Goal: Task Accomplishment & Management: Manage account settings

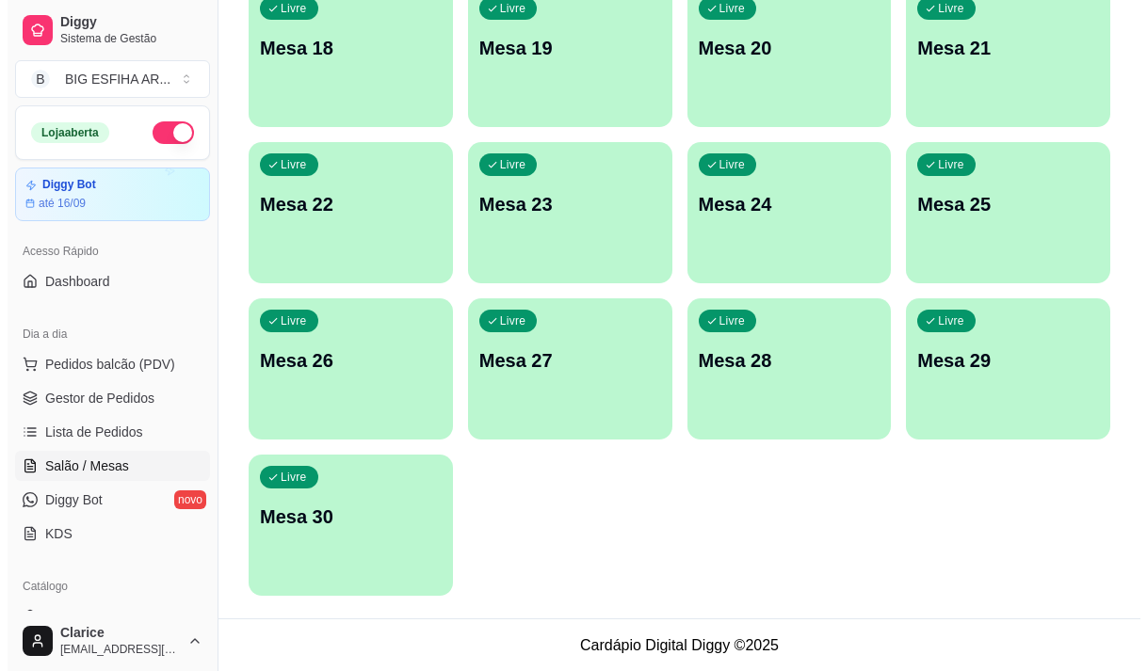
scroll to position [24, 0]
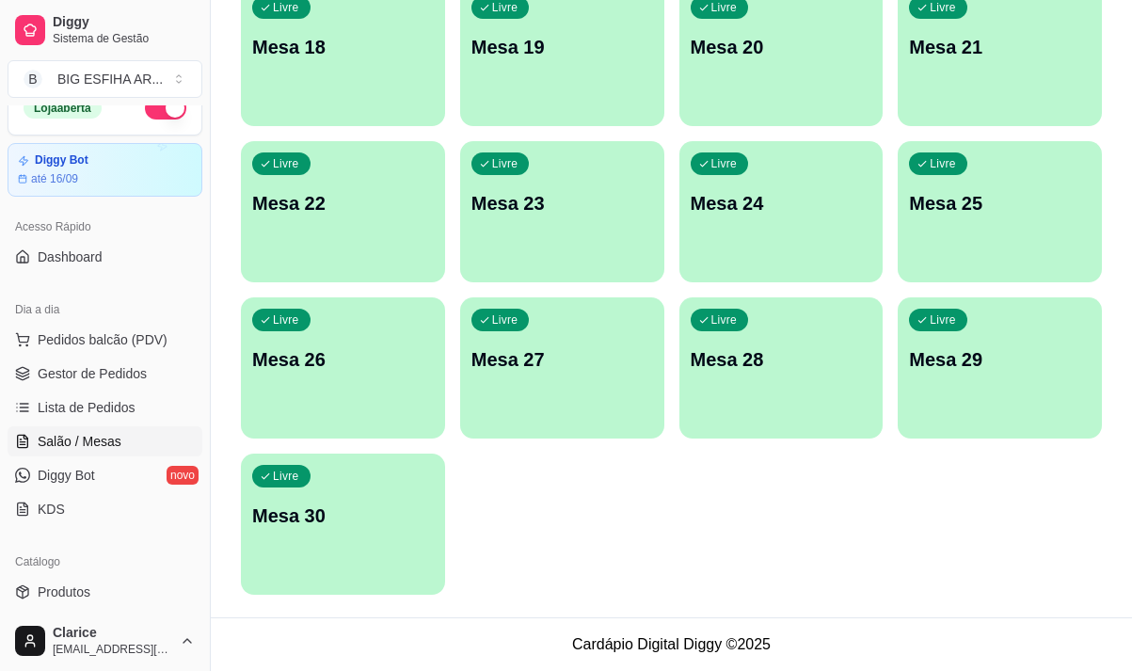
click at [363, 558] on div "Livre Mesa 30" at bounding box center [343, 513] width 204 height 119
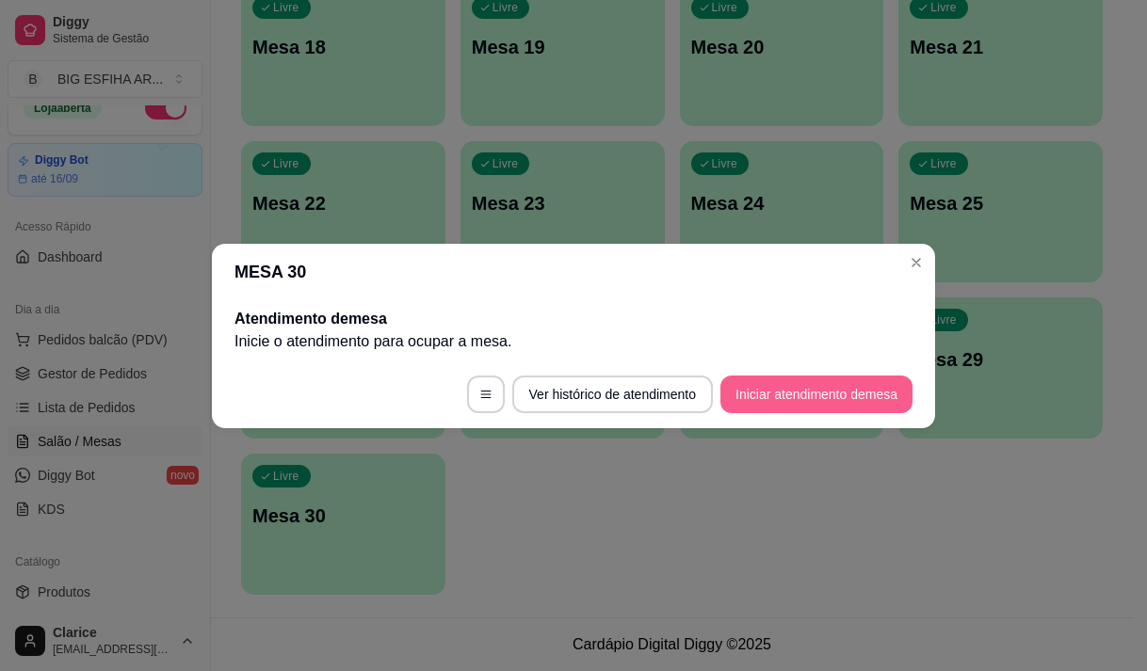
click at [857, 387] on button "Iniciar atendimento de mesa" at bounding box center [816, 395] width 192 height 38
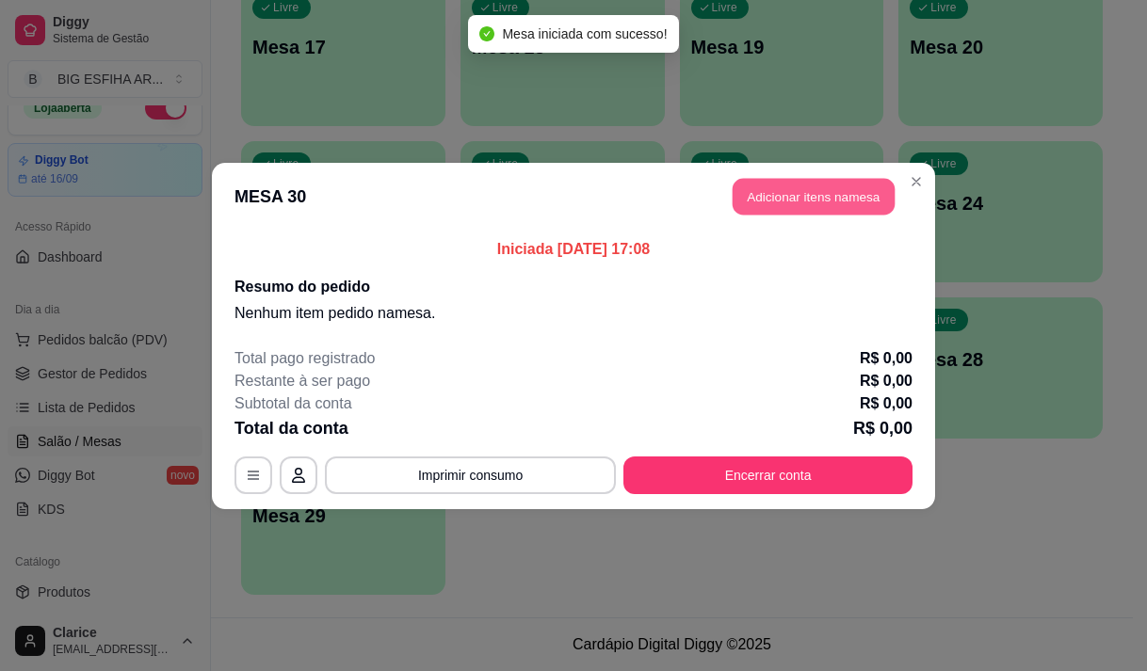
click at [763, 200] on button "Adicionar itens na mesa" at bounding box center [813, 196] width 162 height 37
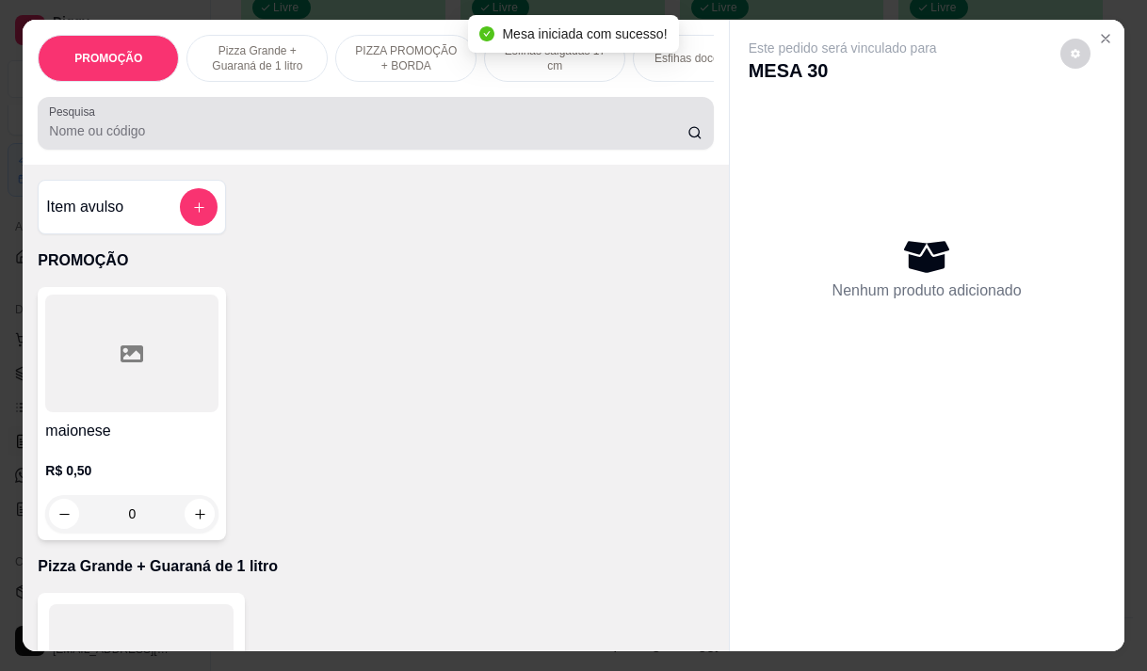
click at [324, 138] on input "Pesquisa" at bounding box center [368, 130] width 638 height 19
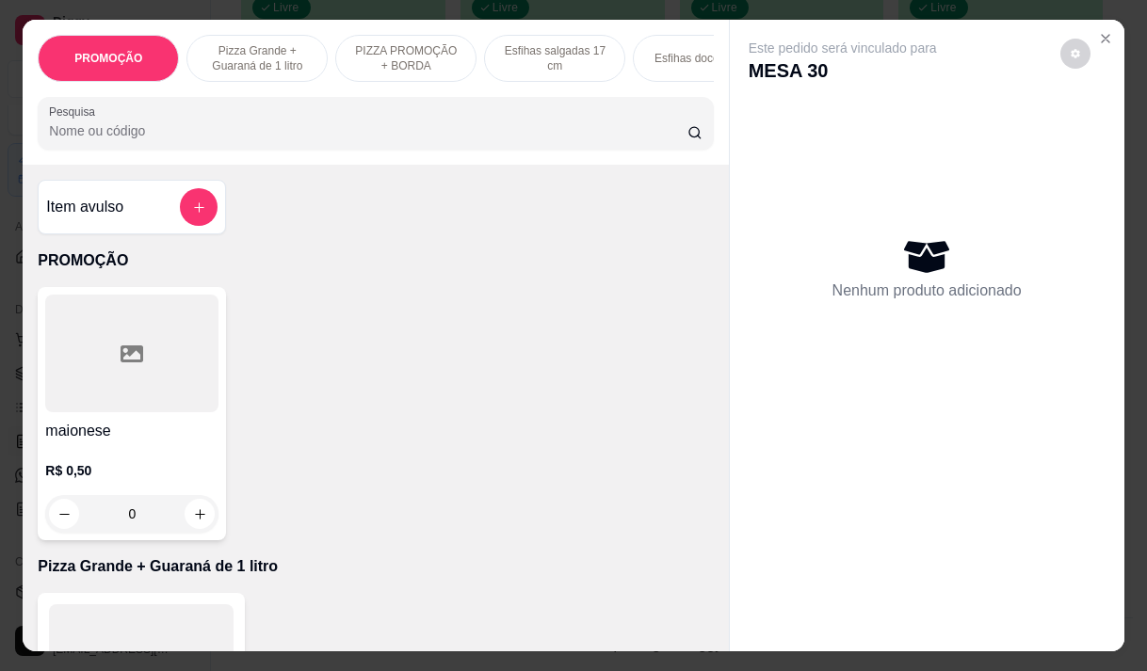
click at [588, 140] on input "Pesquisa" at bounding box center [368, 130] width 638 height 19
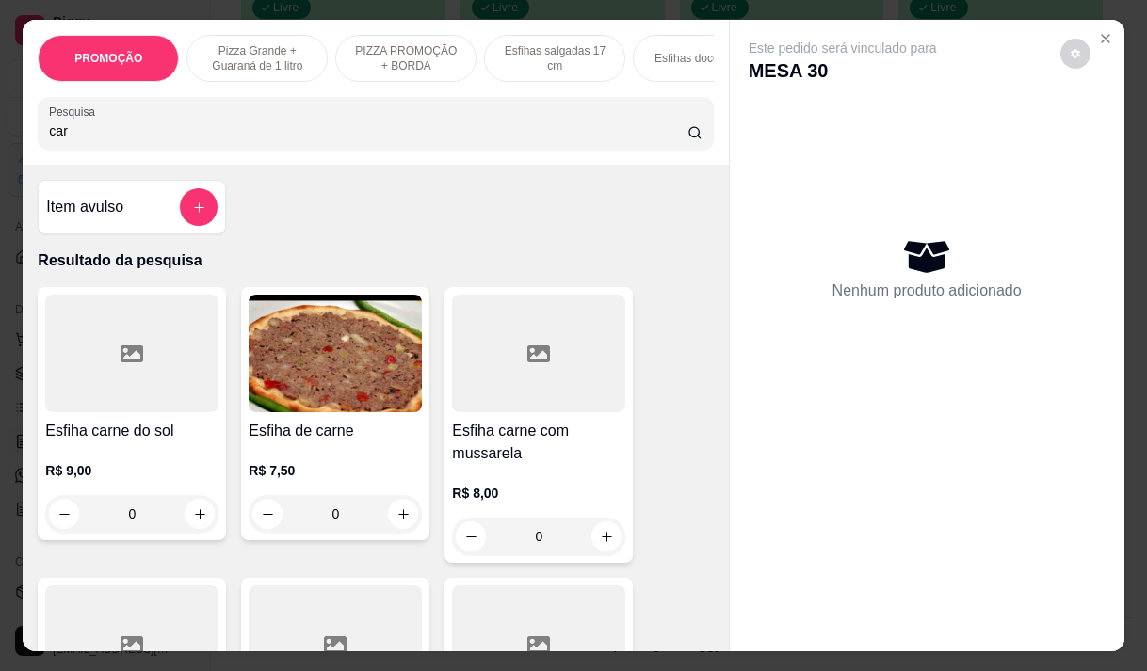
type input "car"
click at [328, 488] on div "R$ 7,50 0" at bounding box center [335, 497] width 173 height 72
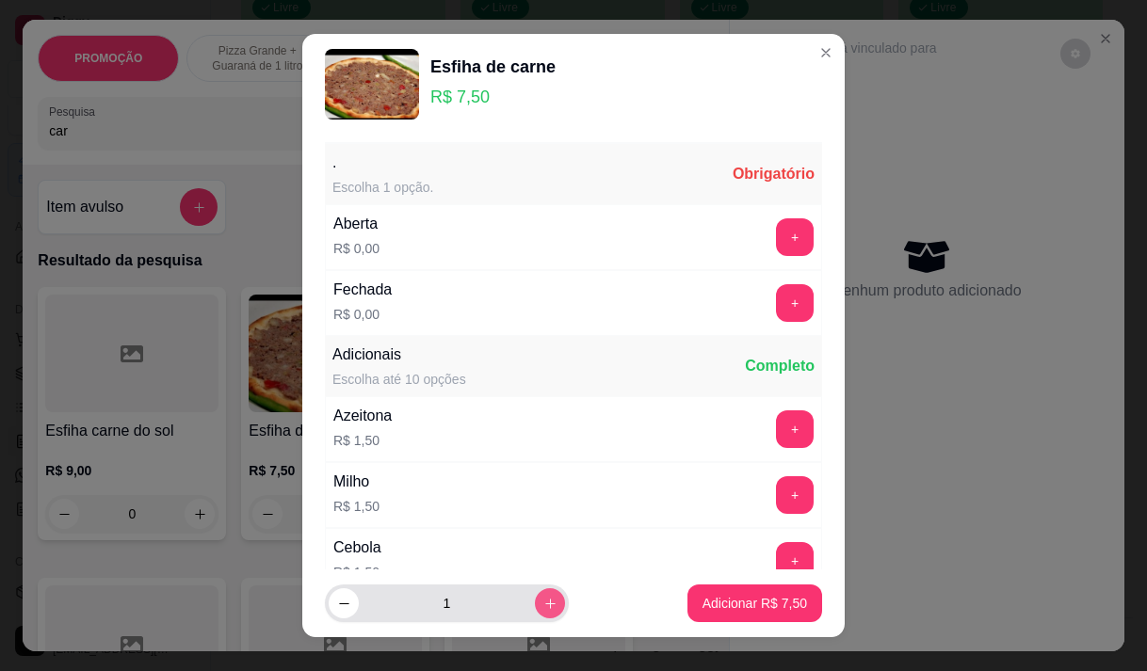
click at [543, 602] on icon "increase-product-quantity" at bounding box center [550, 604] width 14 height 14
type input "2"
click at [776, 237] on button "+" at bounding box center [795, 237] width 38 height 38
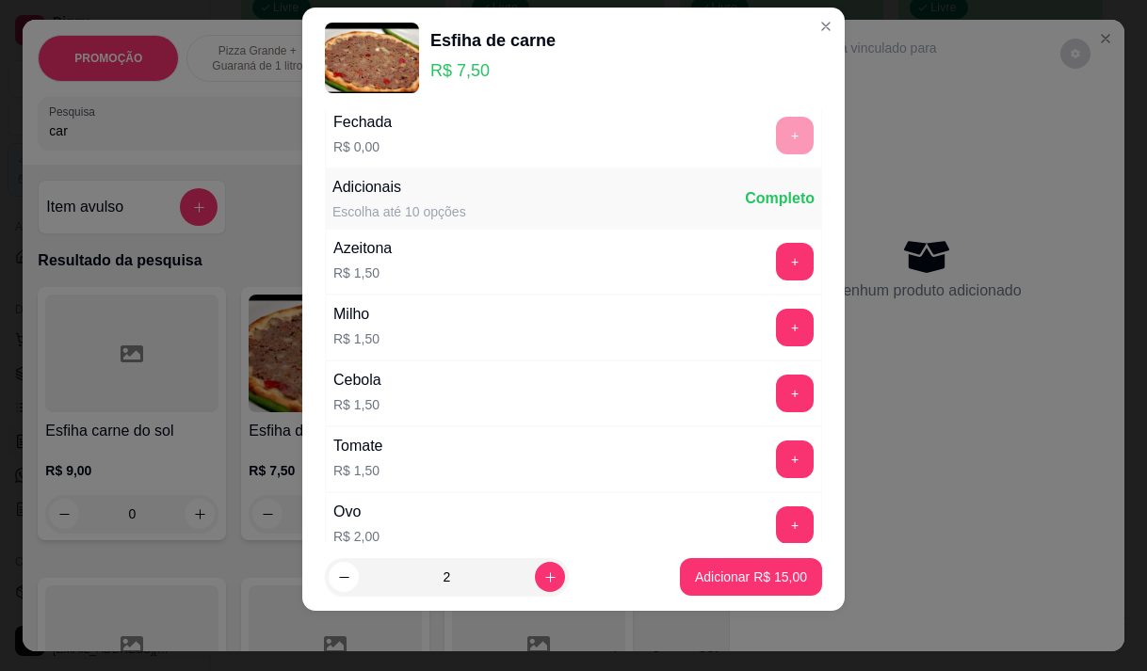
scroll to position [201, 0]
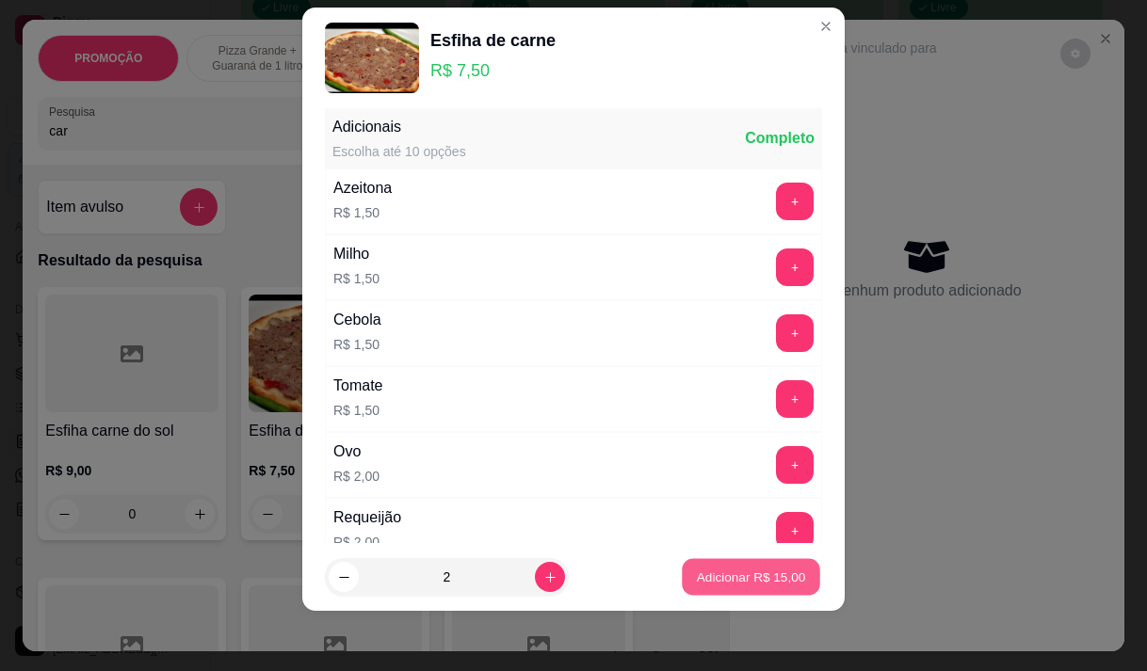
click at [728, 589] on button "Adicionar R$ 15,00" at bounding box center [751, 577] width 138 height 37
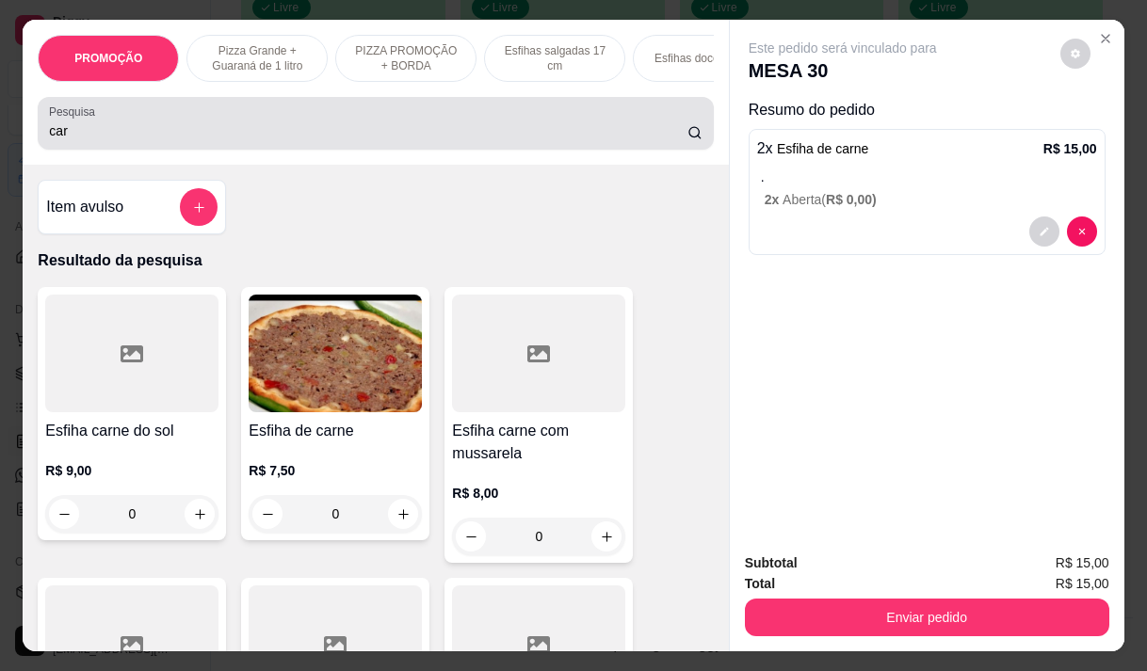
click at [291, 150] on div "Pesquisa car" at bounding box center [375, 123] width 675 height 53
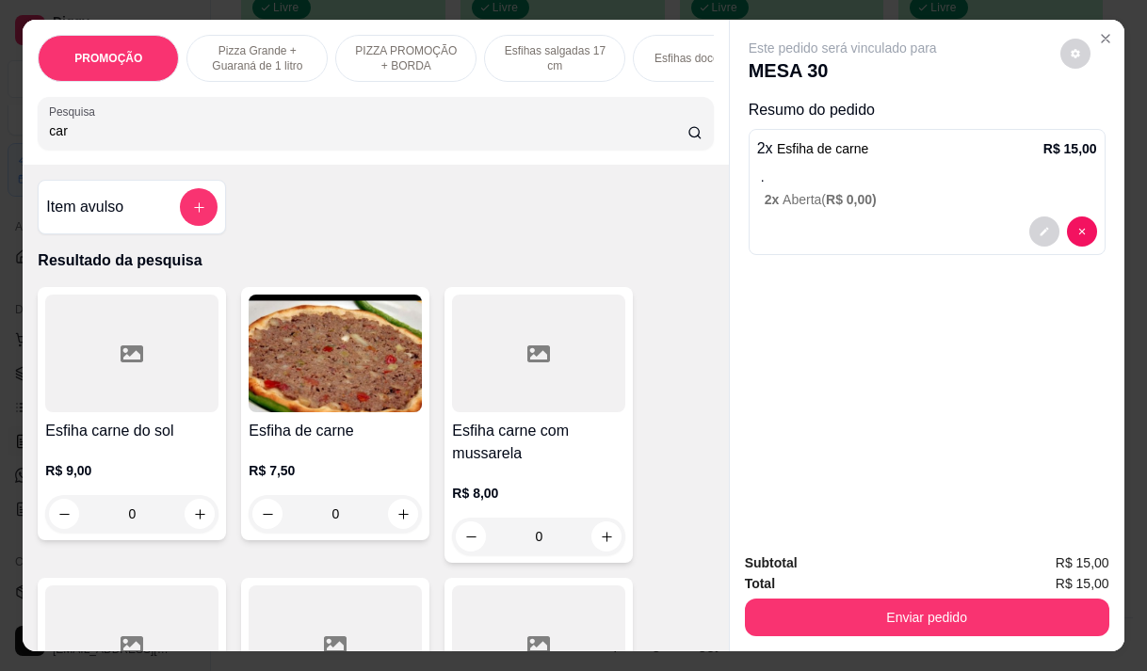
click at [96, 140] on input "car" at bounding box center [368, 130] width 638 height 19
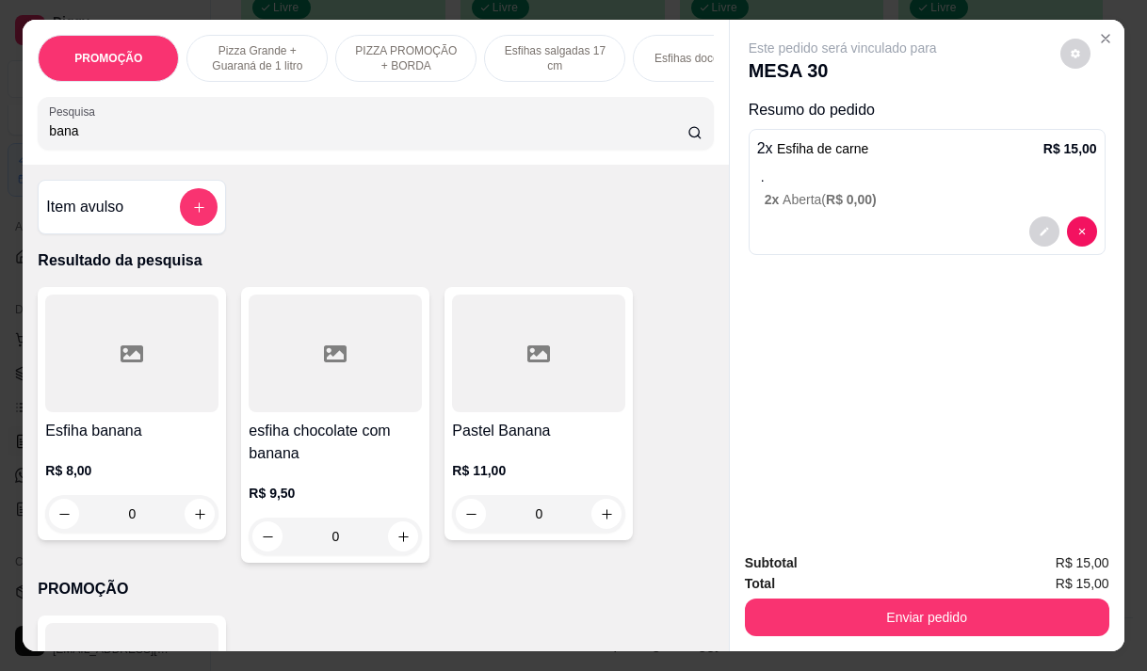
type input "bana"
click at [112, 442] on h4 "Esfiha banana" at bounding box center [131, 431] width 173 height 23
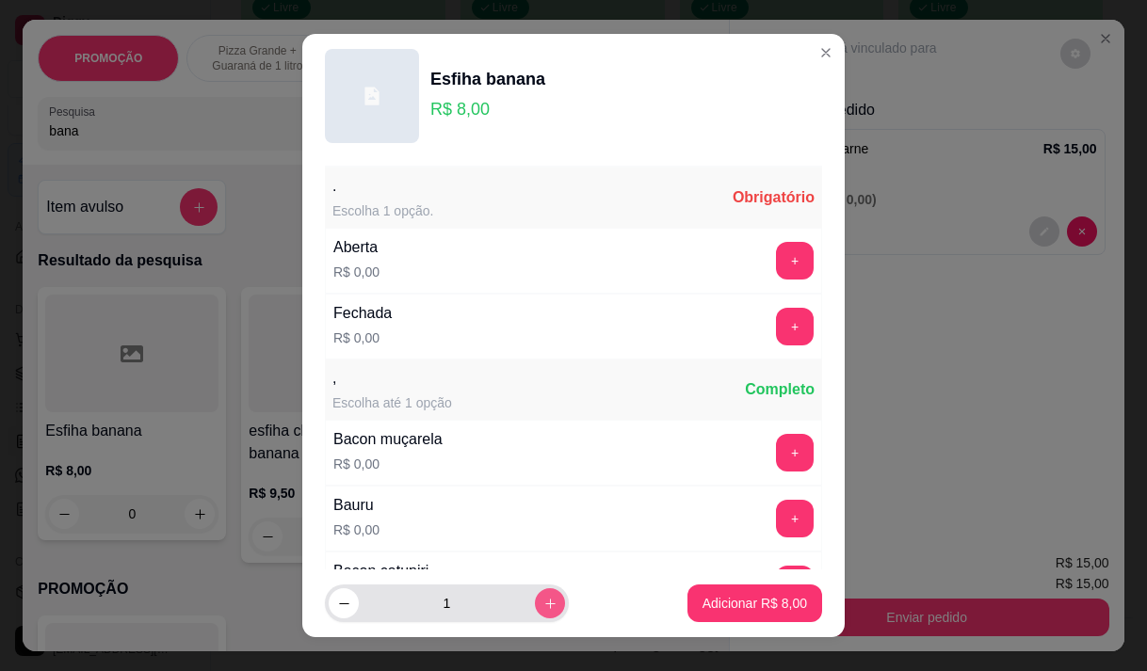
click at [543, 605] on icon "increase-product-quantity" at bounding box center [550, 604] width 14 height 14
type input "2"
click at [777, 251] on button "+" at bounding box center [795, 260] width 37 height 37
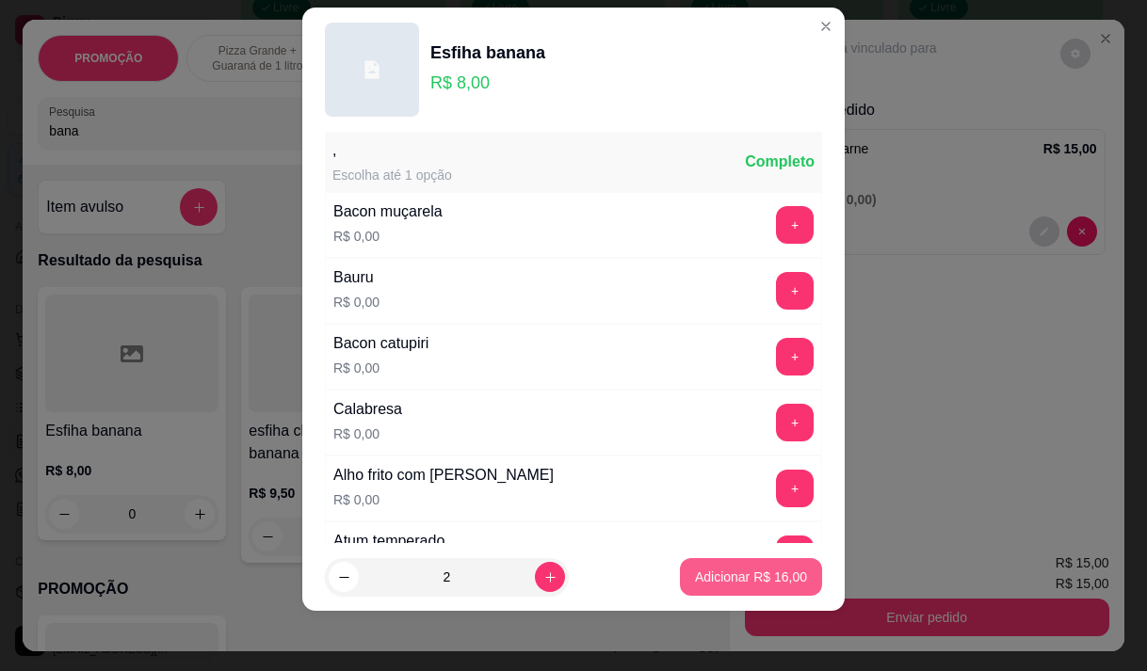
click at [714, 570] on p "Adicionar R$ 16,00" at bounding box center [751, 577] width 112 height 19
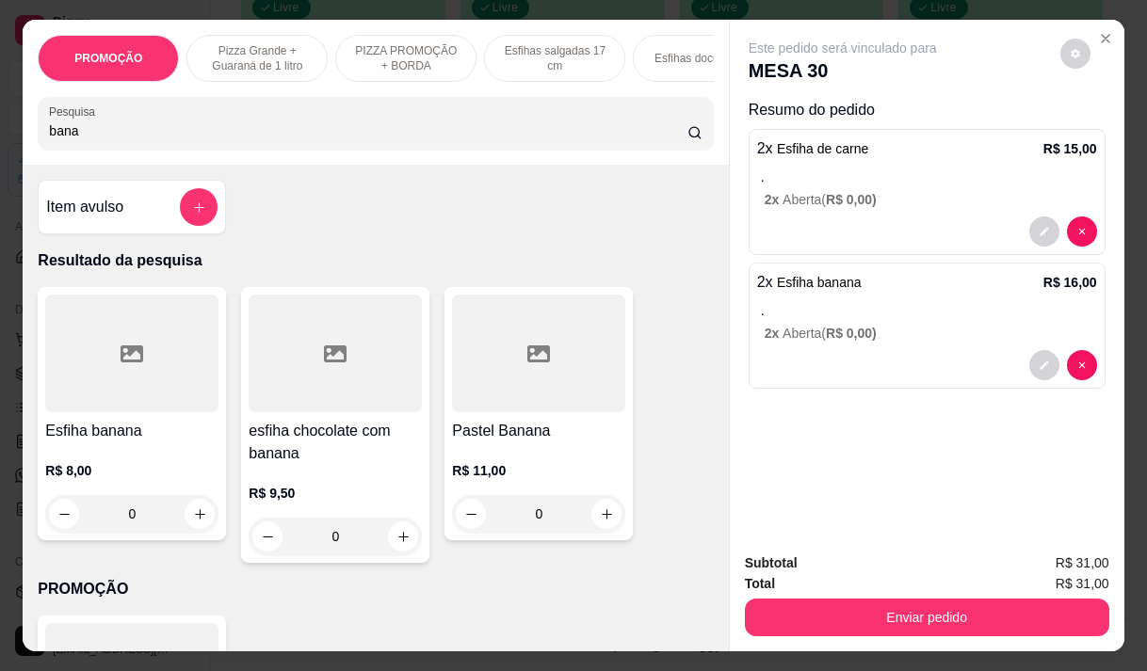
click at [161, 132] on input "bana" at bounding box center [368, 130] width 638 height 19
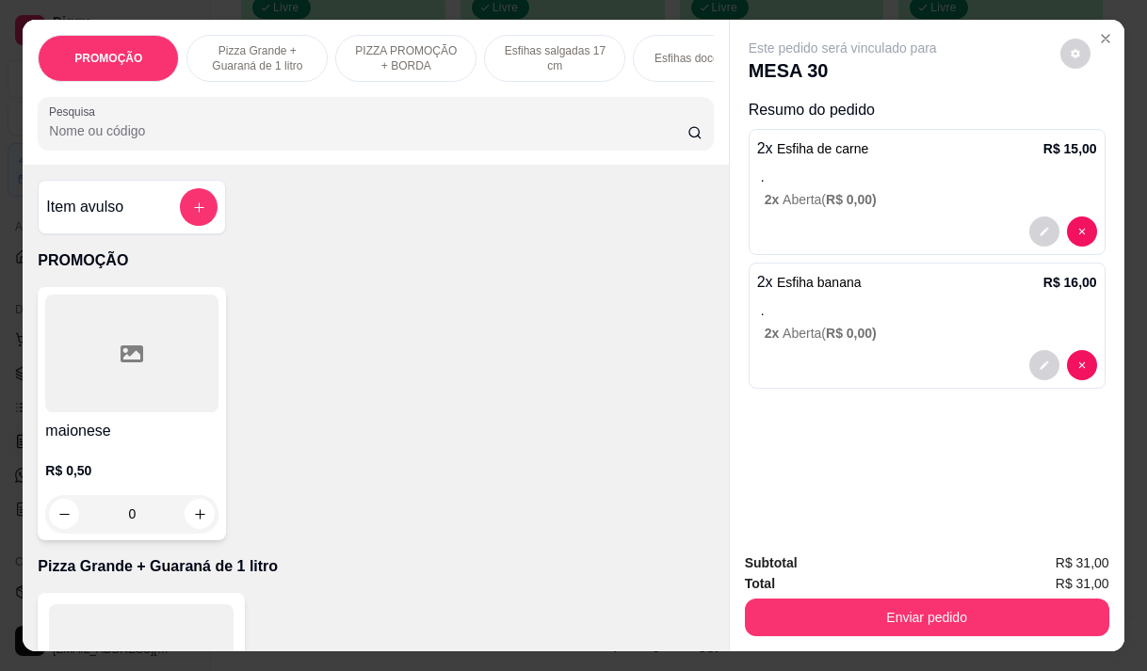
click at [122, 140] on input "Pesquisa" at bounding box center [368, 130] width 638 height 19
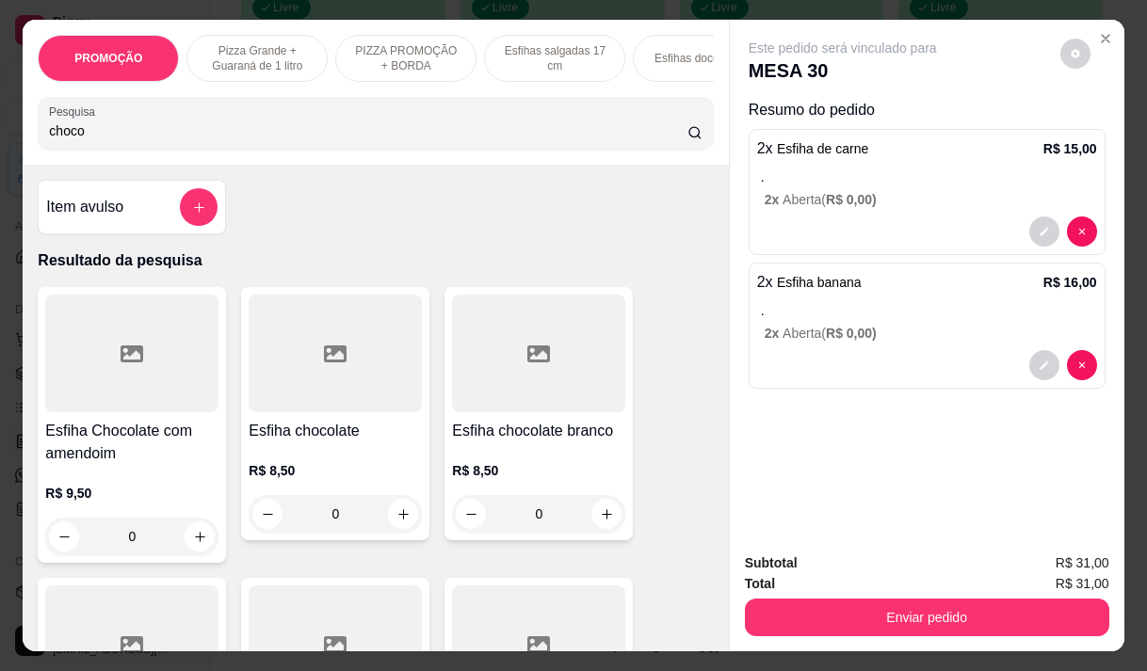
type input "choco"
click at [305, 460] on div "R$ 8,50 0" at bounding box center [335, 487] width 173 height 90
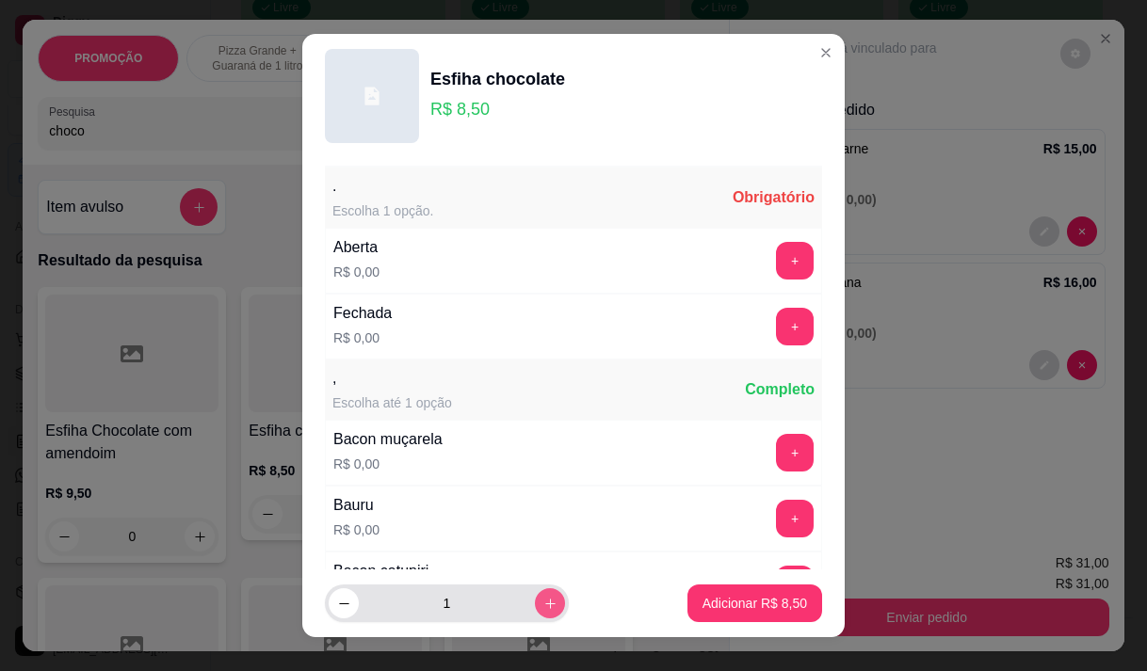
click at [543, 602] on icon "increase-product-quantity" at bounding box center [550, 604] width 14 height 14
type input "2"
click at [777, 265] on button "+" at bounding box center [795, 260] width 37 height 37
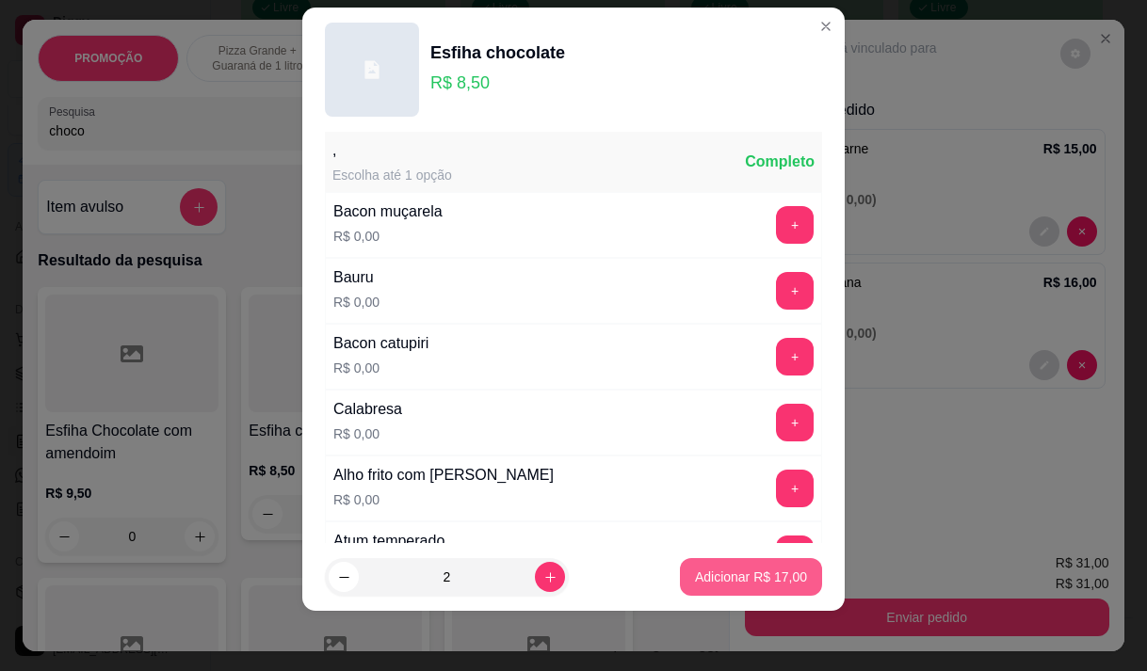
click at [714, 574] on p "Adicionar R$ 17,00" at bounding box center [751, 577] width 112 height 19
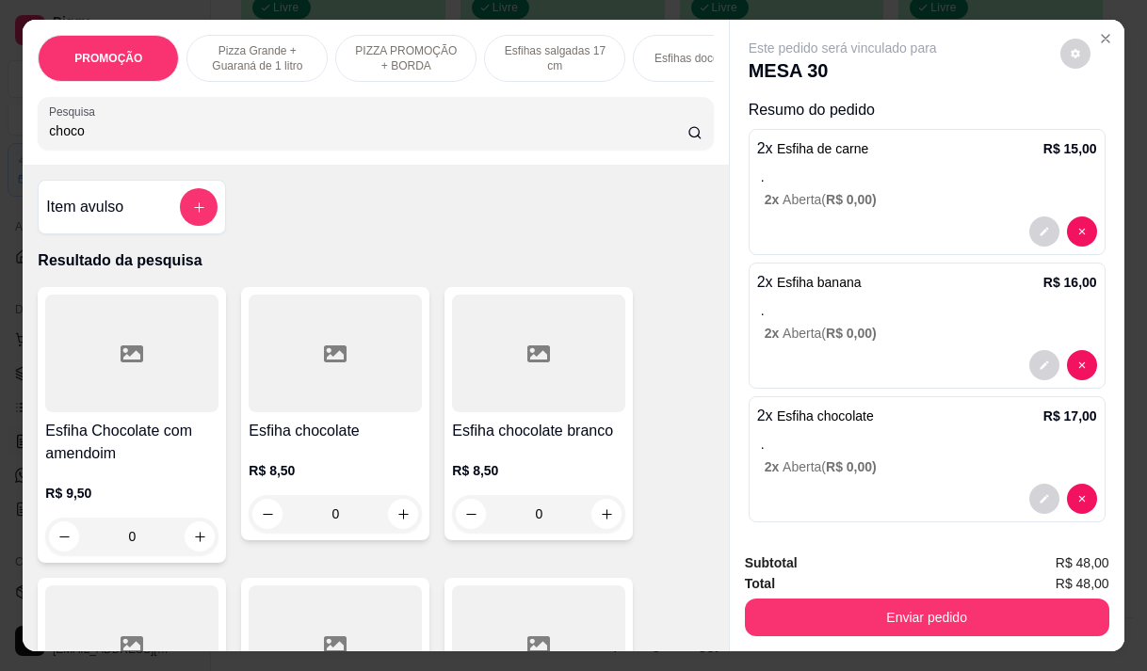
click at [416, 55] on p "PIZZA PROMOÇÃO + BORDA" at bounding box center [405, 58] width 109 height 30
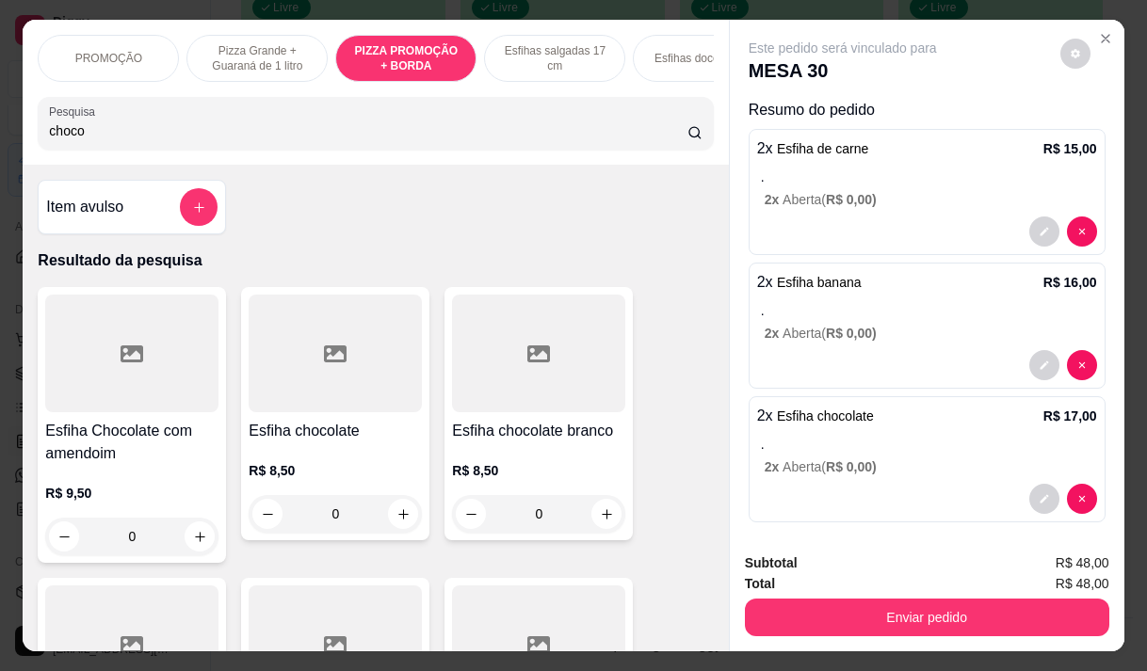
scroll to position [47, 0]
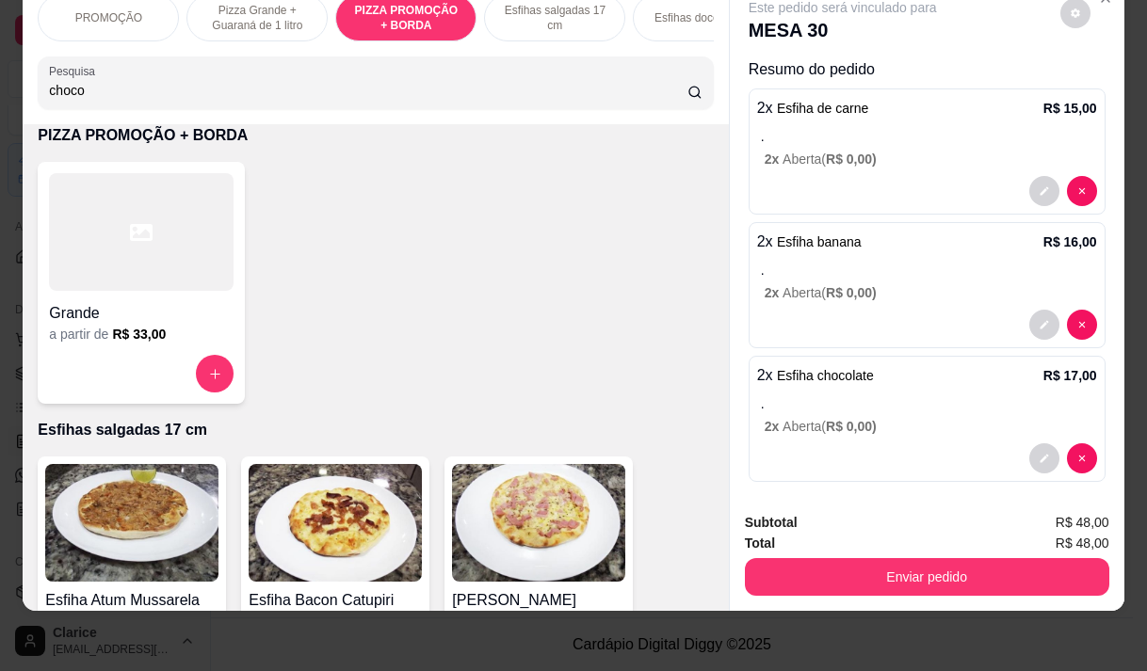
click at [132, 352] on div "Grande a partir de R$ 33,00" at bounding box center [141, 283] width 207 height 242
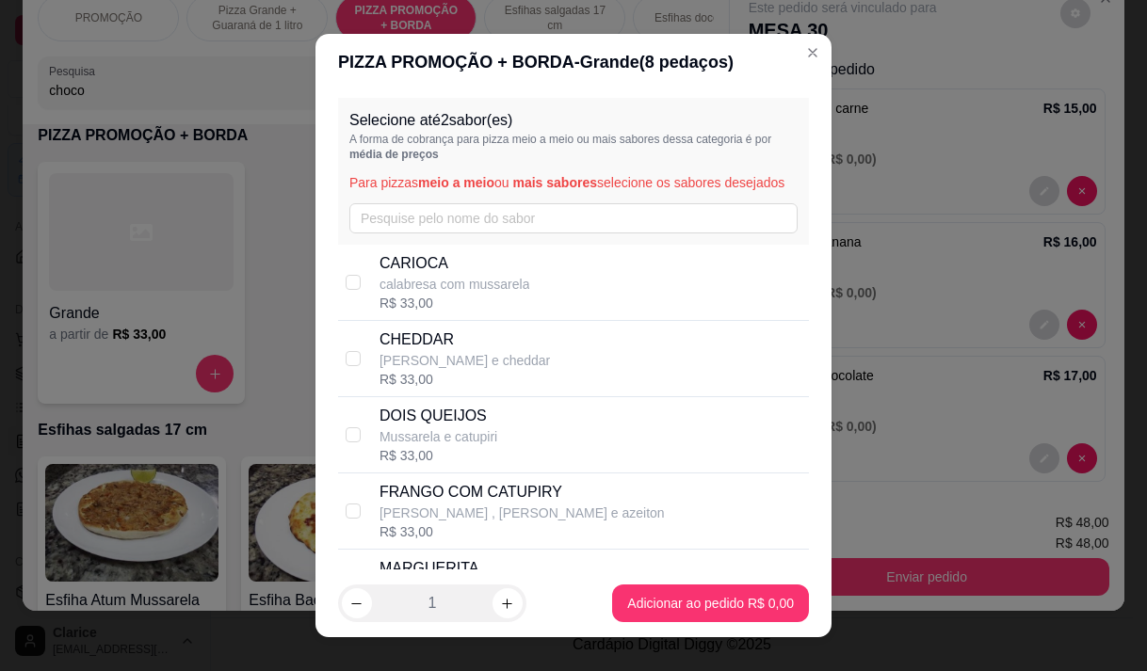
click at [469, 294] on p "calabresa com mussarela" at bounding box center [454, 284] width 151 height 19
checkbox input "true"
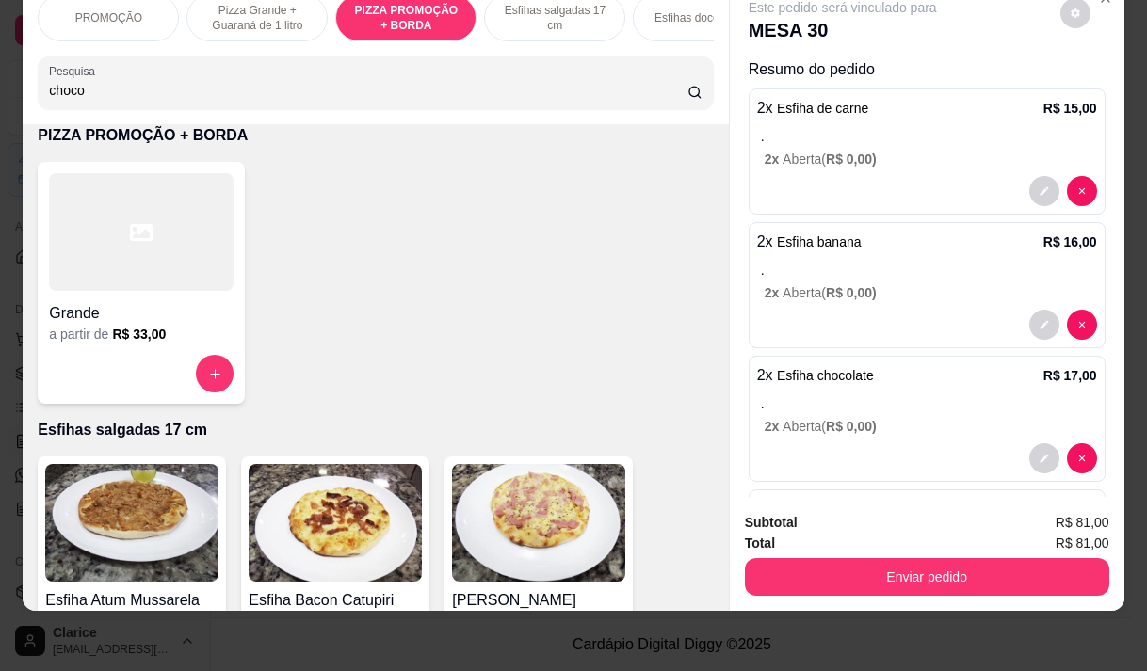
click at [146, 311] on h4 "Grande" at bounding box center [141, 313] width 185 height 23
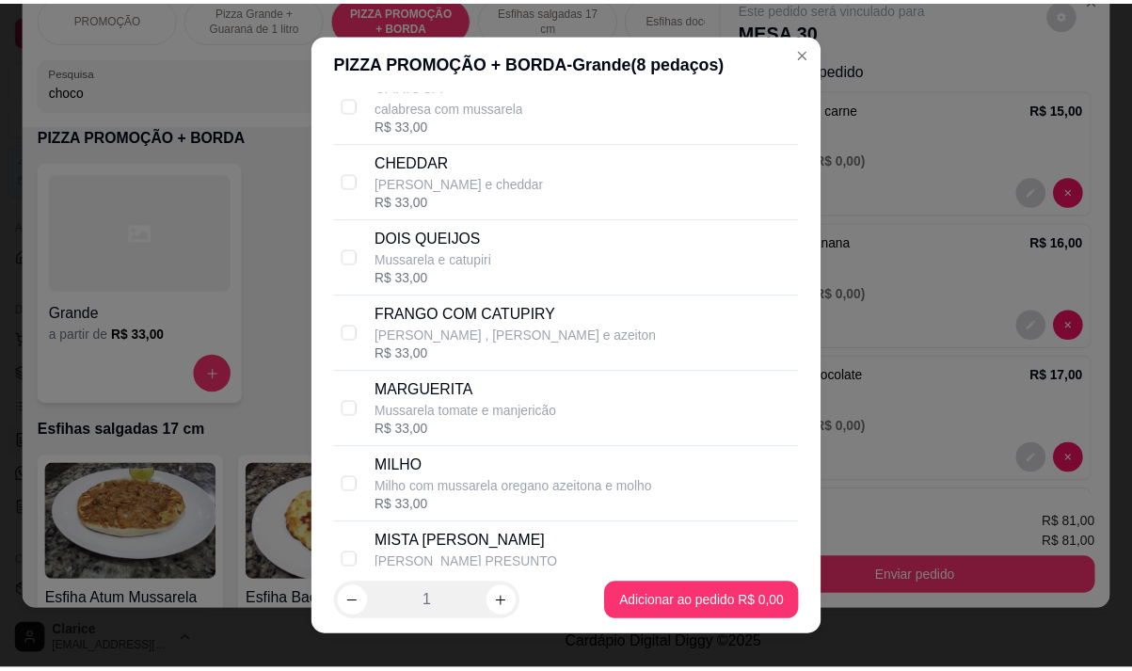
scroll to position [188, 0]
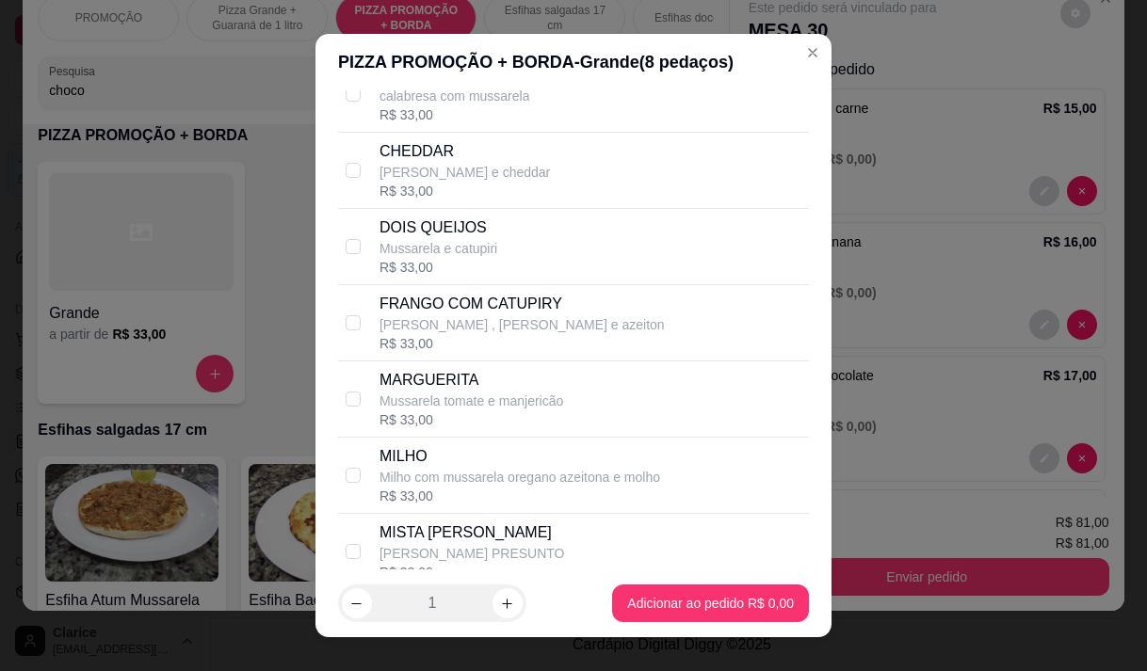
click at [452, 353] on div "R$ 33,00" at bounding box center [521, 343] width 285 height 19
checkbox input "true"
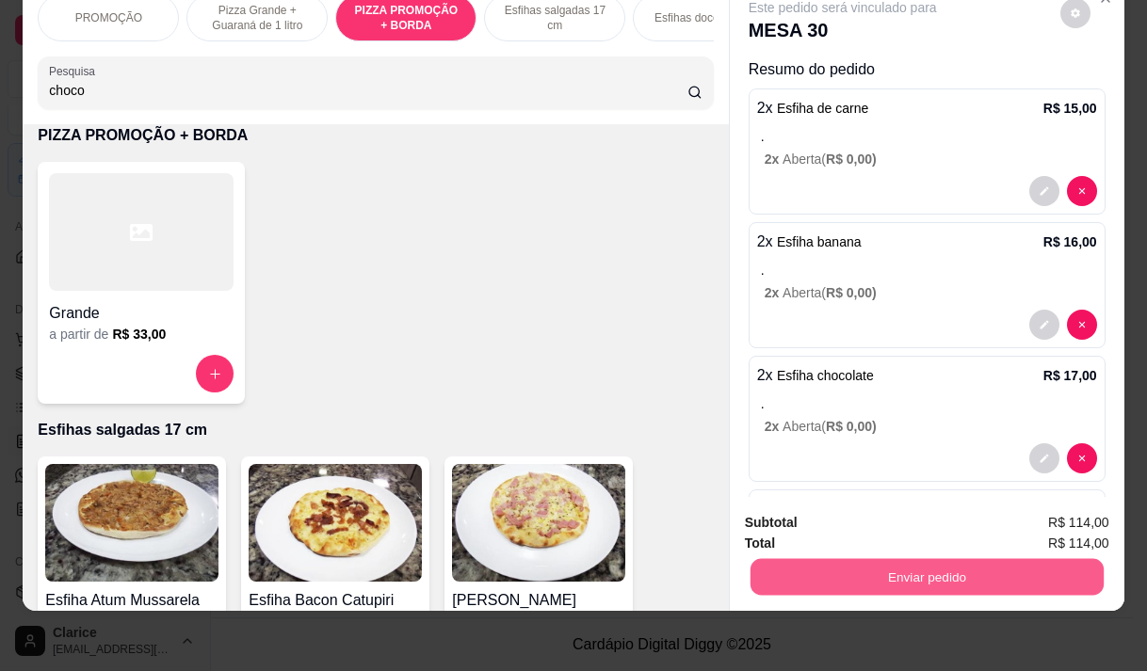
click at [792, 561] on button "Enviar pedido" at bounding box center [925, 576] width 353 height 37
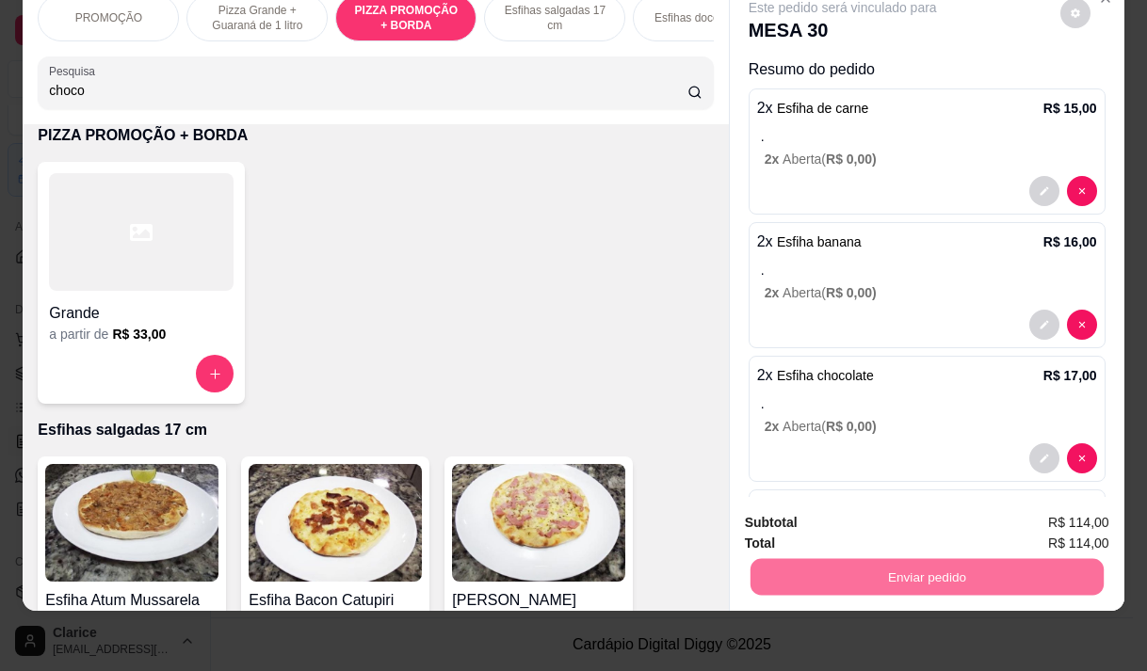
click at [818, 512] on button "Não registrar e enviar pedido" at bounding box center [864, 517] width 196 height 36
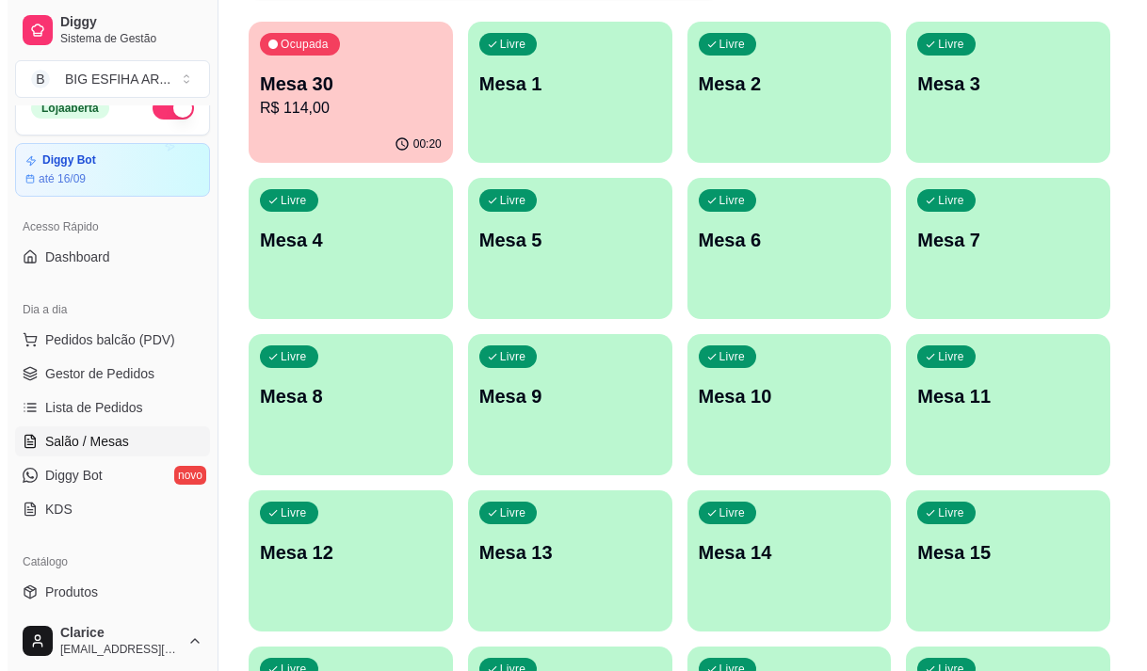
scroll to position [90, 0]
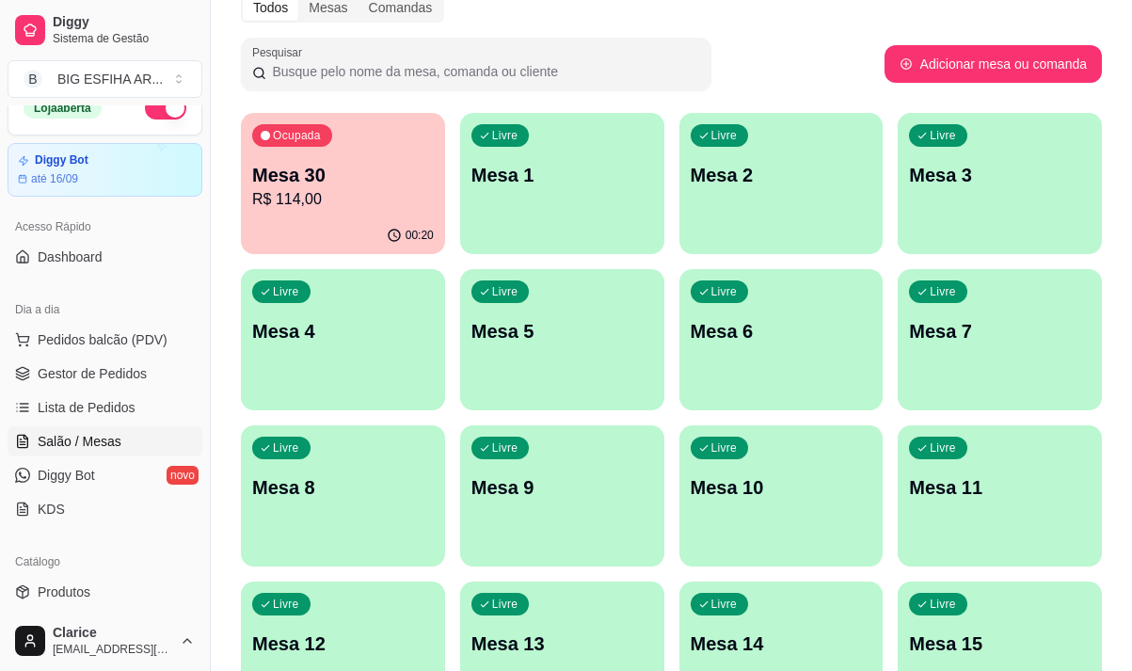
click at [785, 347] on div "Livre Mesa 6" at bounding box center [782, 328] width 204 height 119
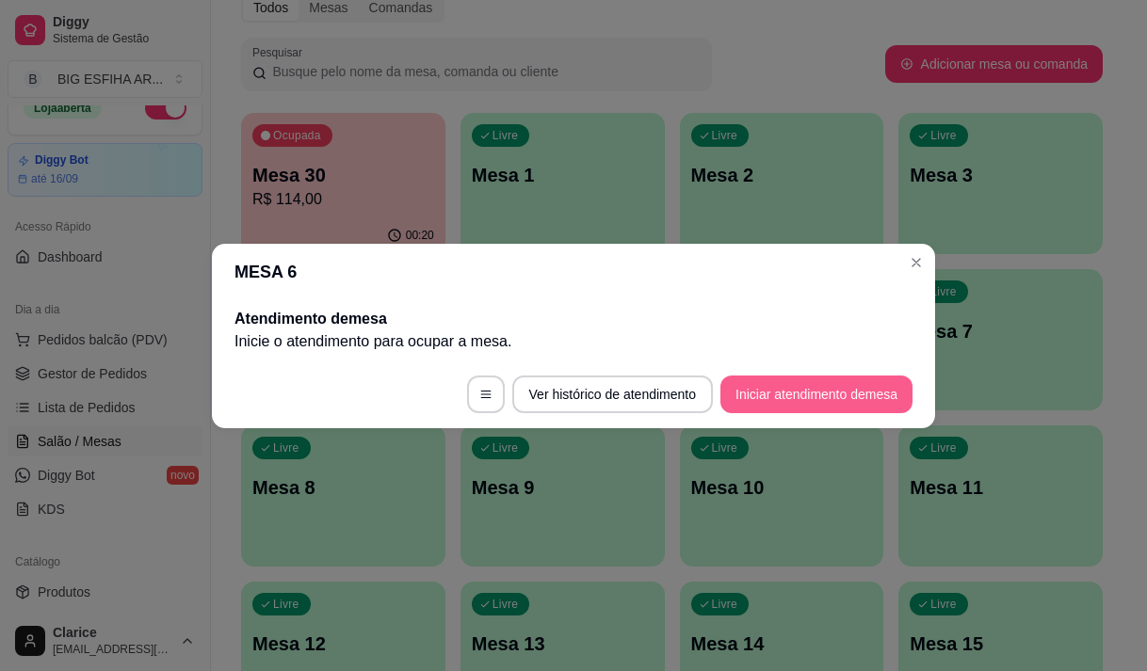
click at [829, 393] on button "Iniciar atendimento de mesa" at bounding box center [816, 395] width 192 height 38
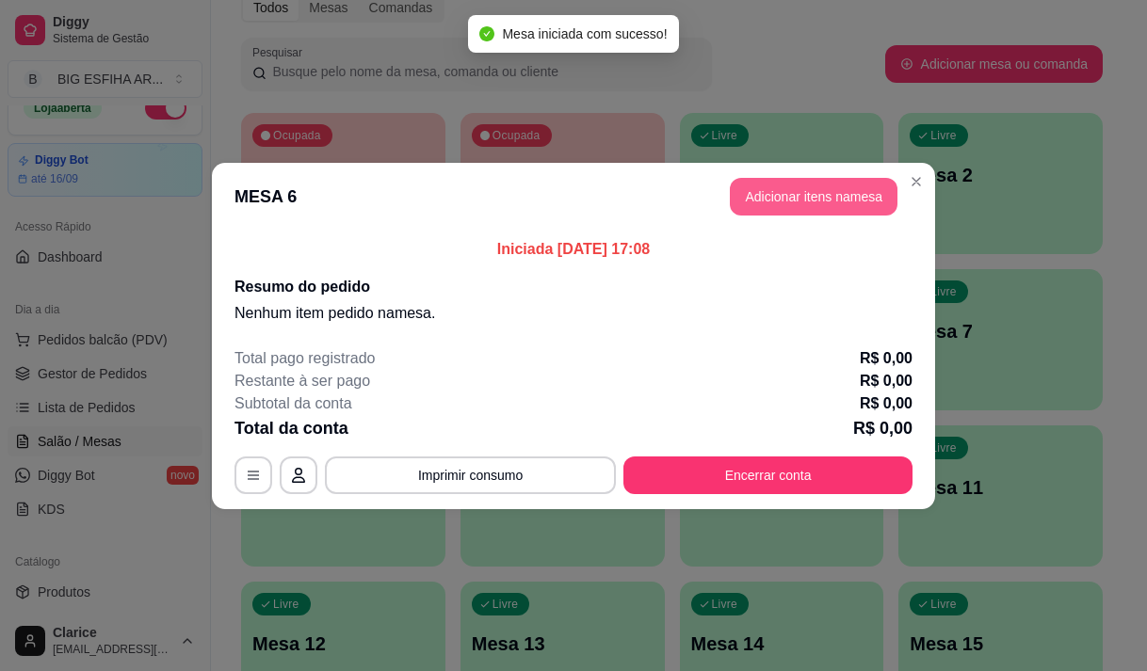
click at [811, 195] on button "Adicionar itens na mesa" at bounding box center [814, 197] width 168 height 38
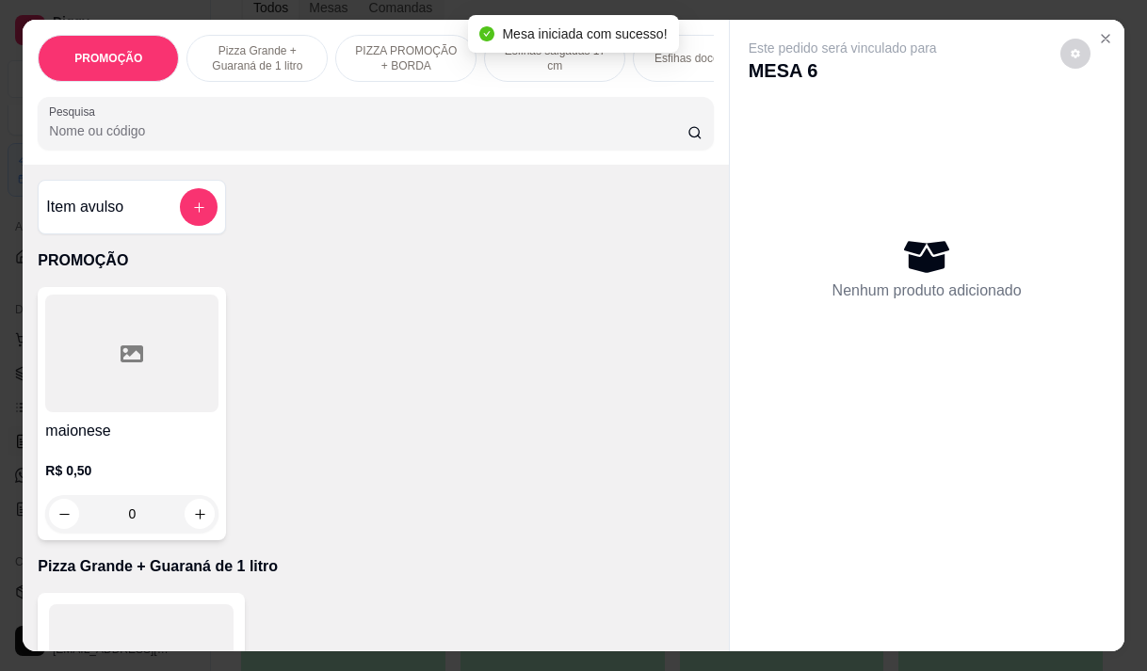
click at [81, 138] on input "Pesquisa" at bounding box center [368, 130] width 638 height 19
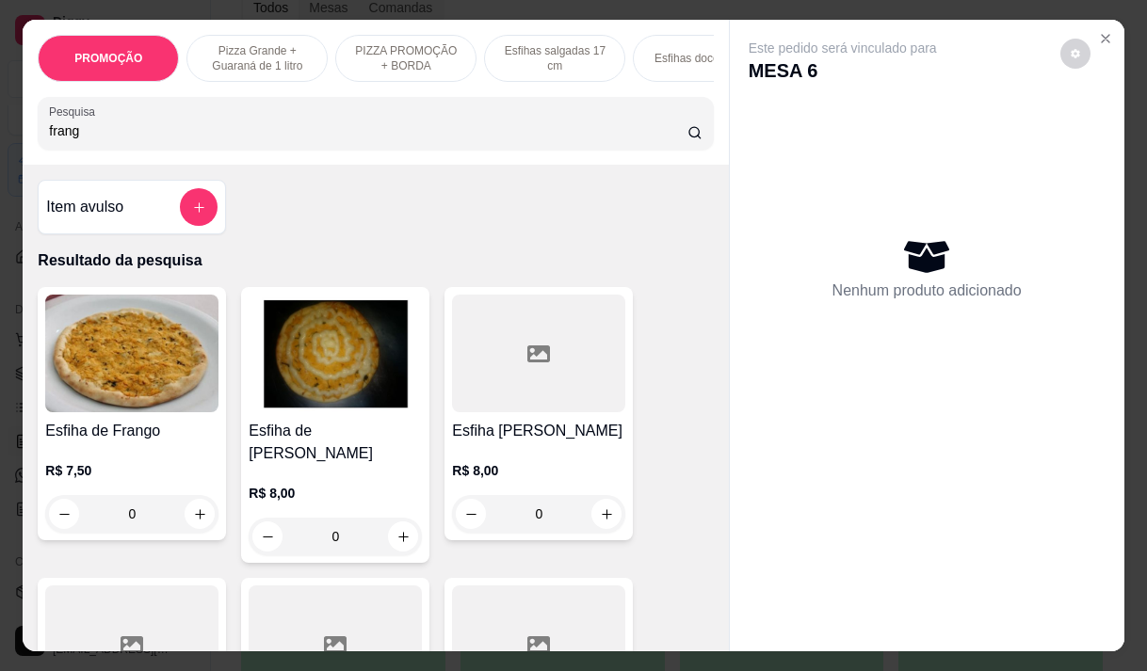
scroll to position [377, 0]
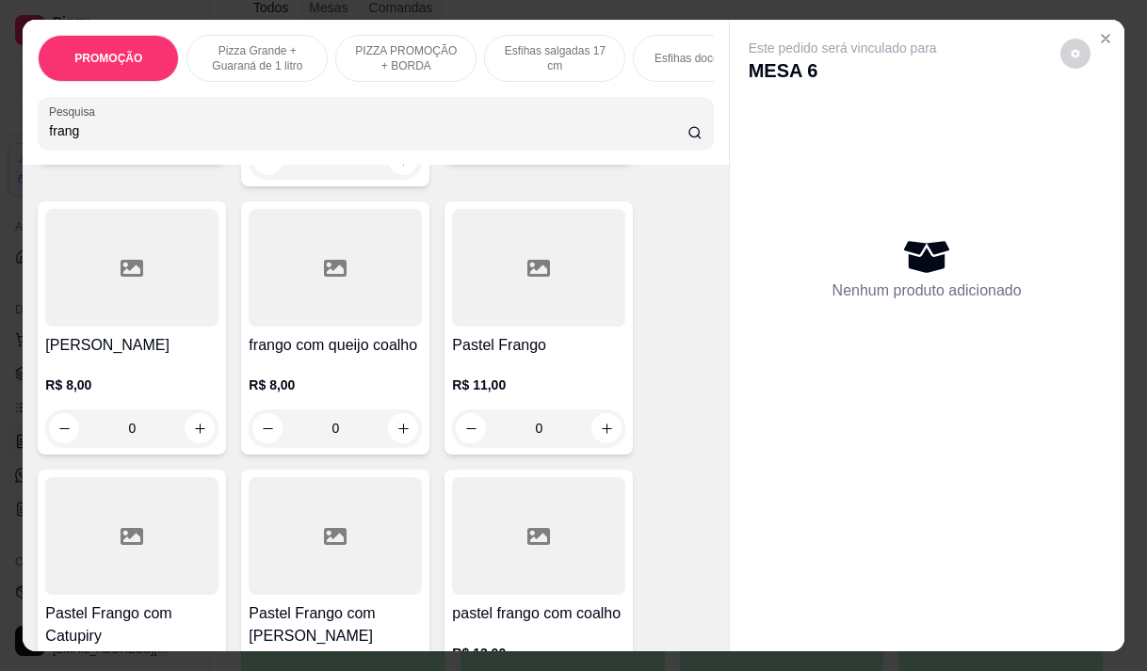
type input "frang"
click at [460, 334] on h4 "Pastel Frango" at bounding box center [538, 345] width 173 height 23
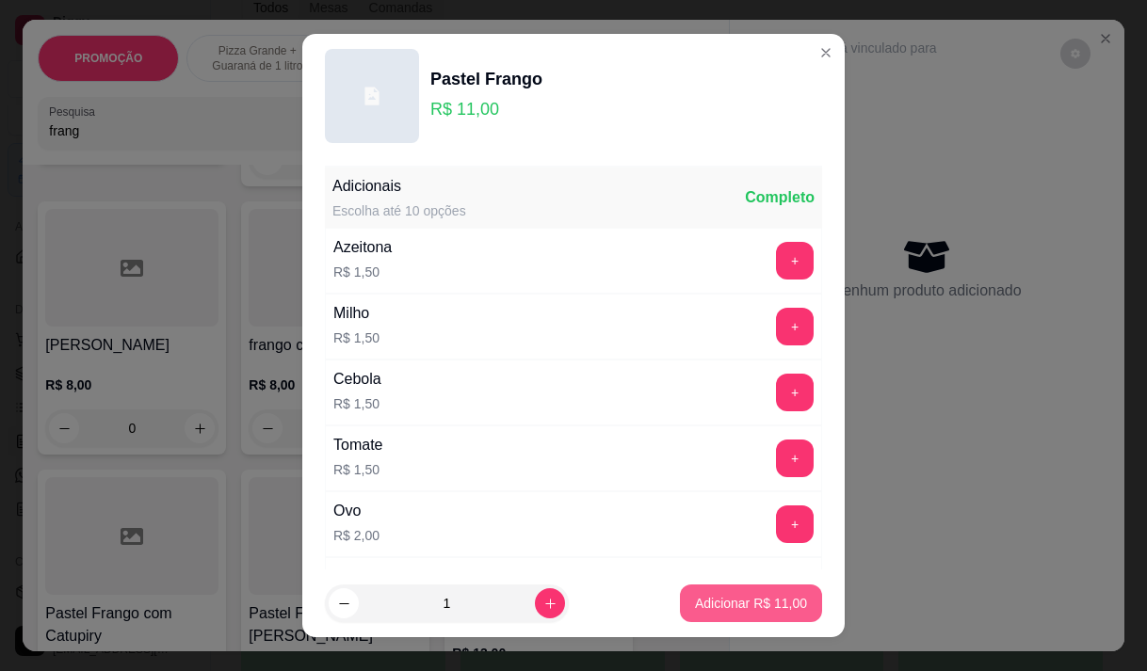
click at [715, 604] on p "Adicionar R$ 11,00" at bounding box center [751, 603] width 112 height 19
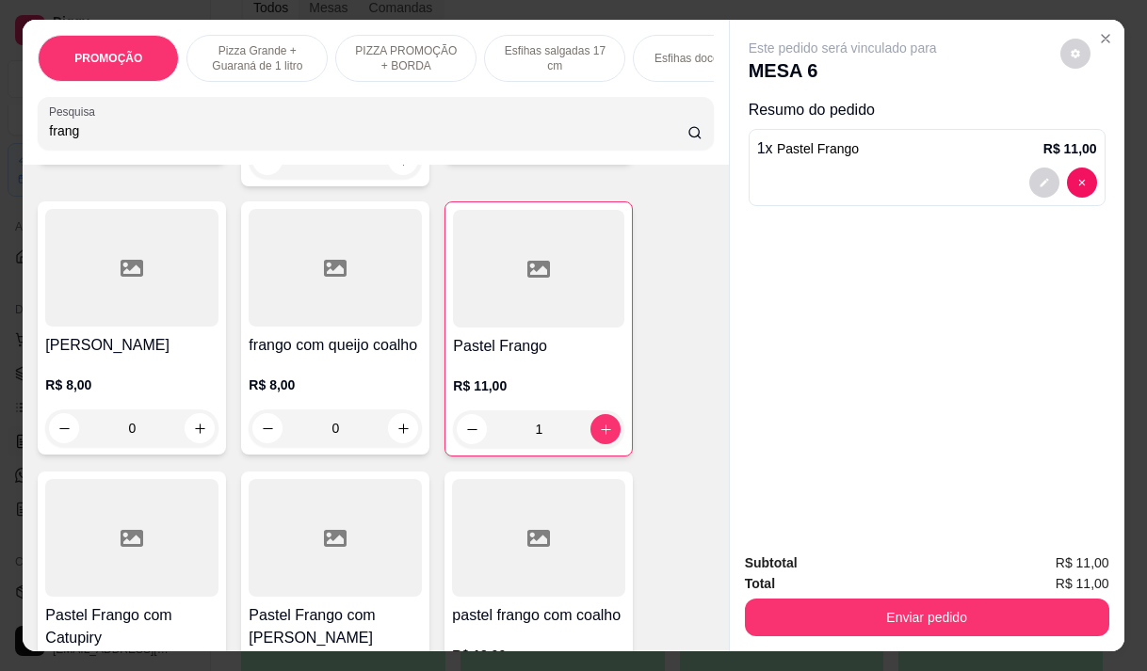
type input "1"
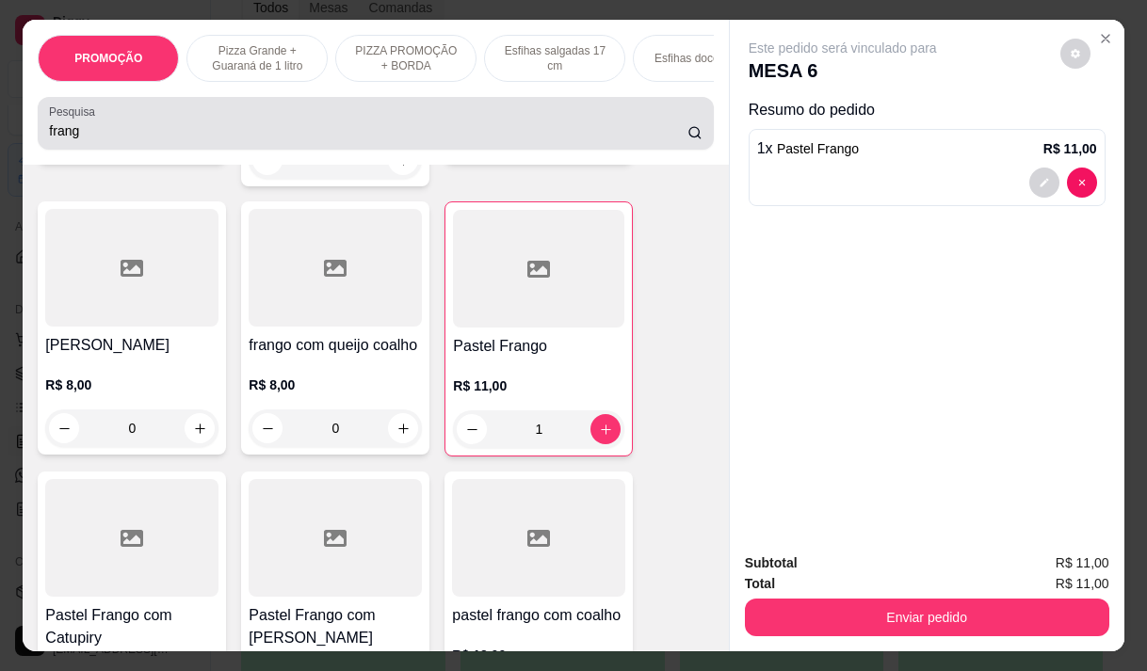
click at [135, 122] on div "frang" at bounding box center [375, 123] width 652 height 38
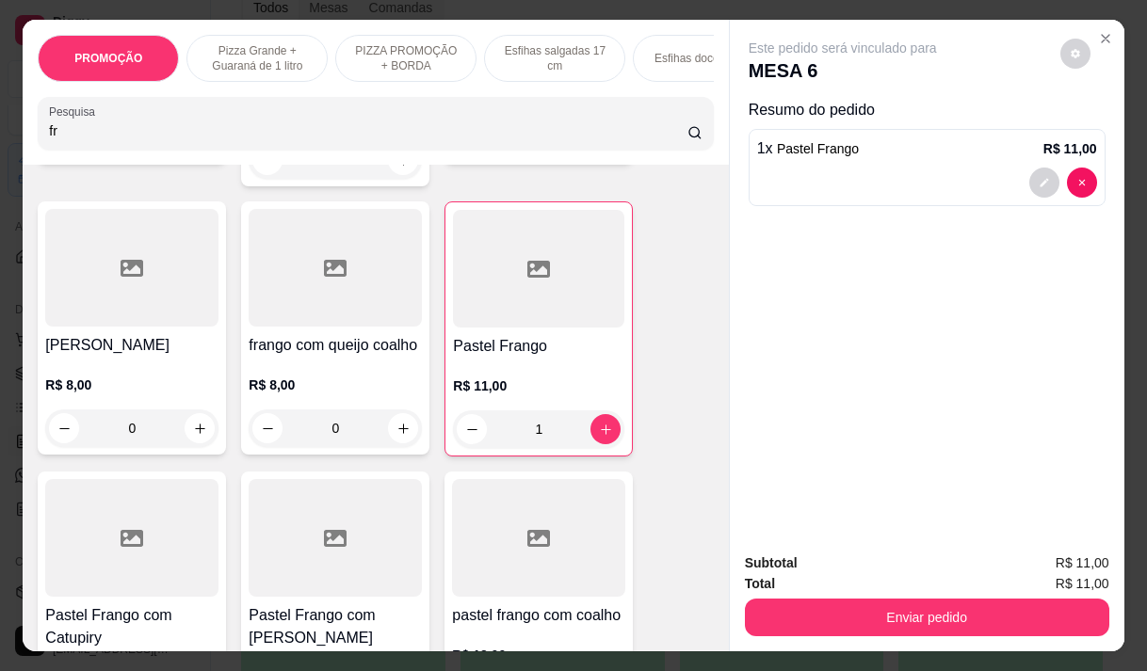
type input "f"
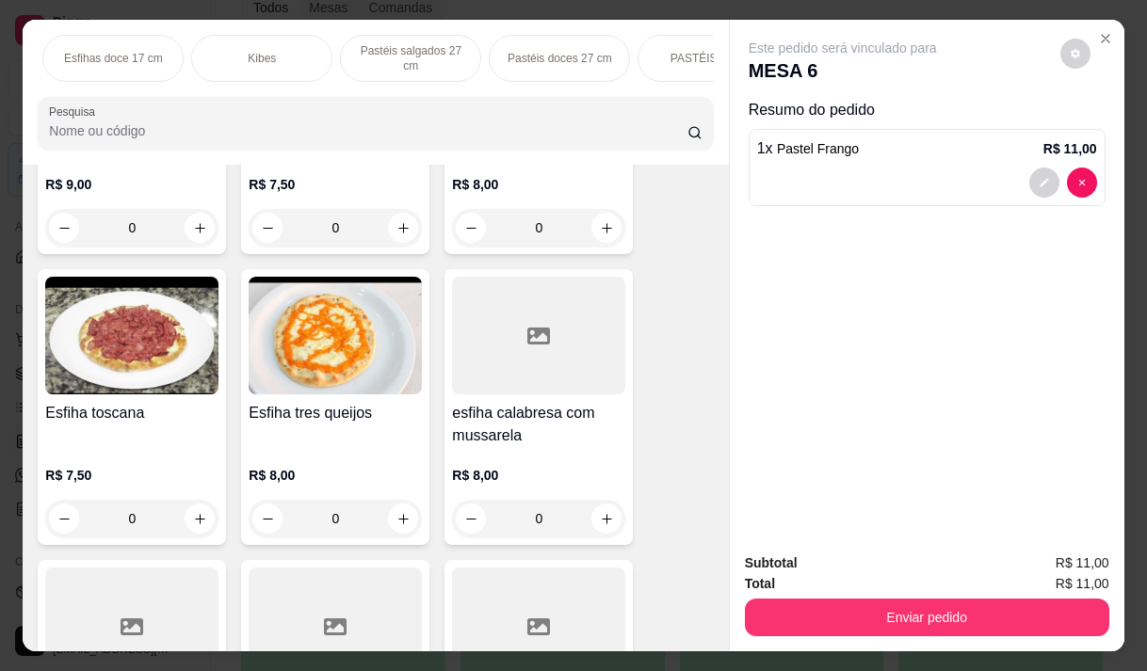
scroll to position [0, 1181]
click at [227, 35] on div "Pizza Salgadas" at bounding box center [265, 58] width 141 height 47
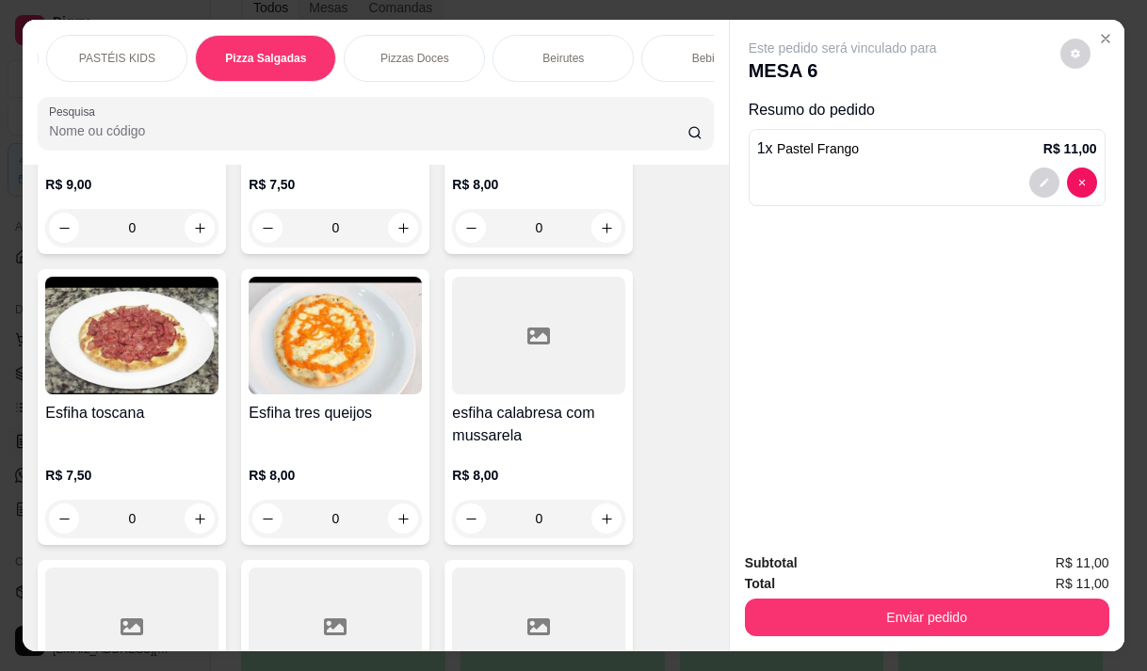
scroll to position [47, 0]
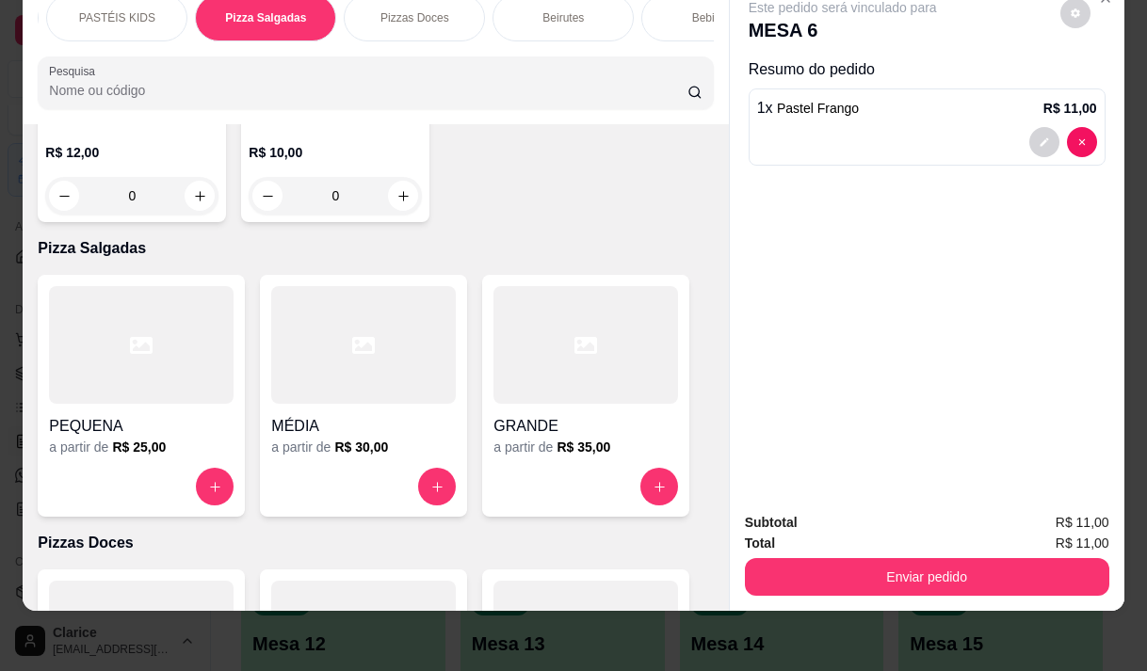
click at [636, 286] on div at bounding box center [585, 345] width 185 height 118
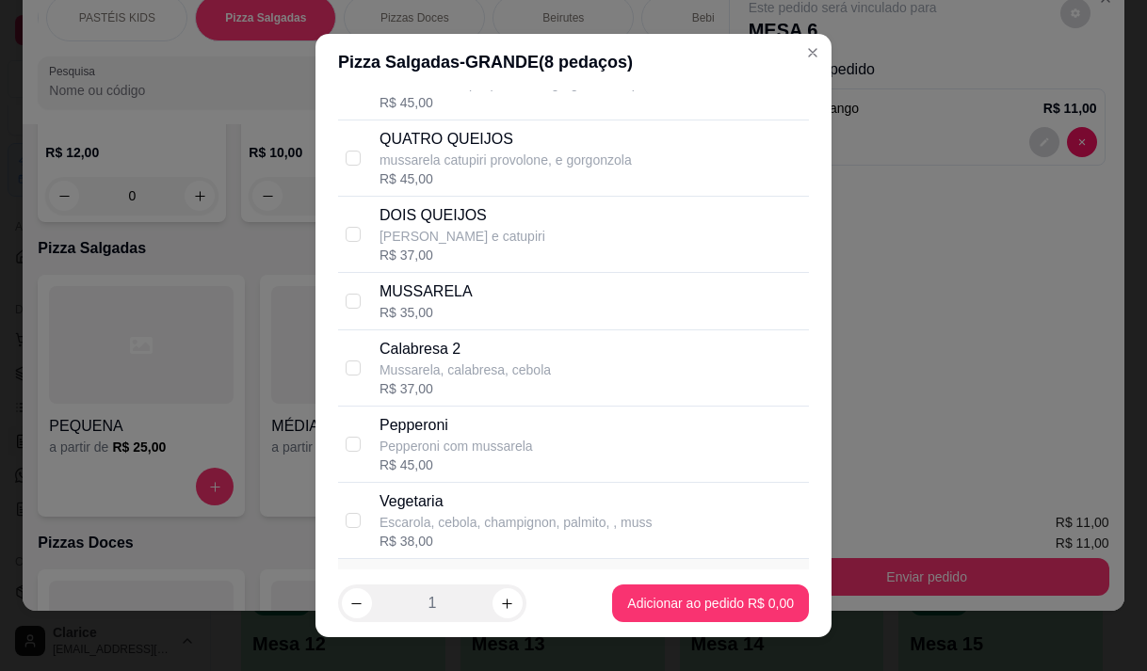
scroll to position [2448, 0]
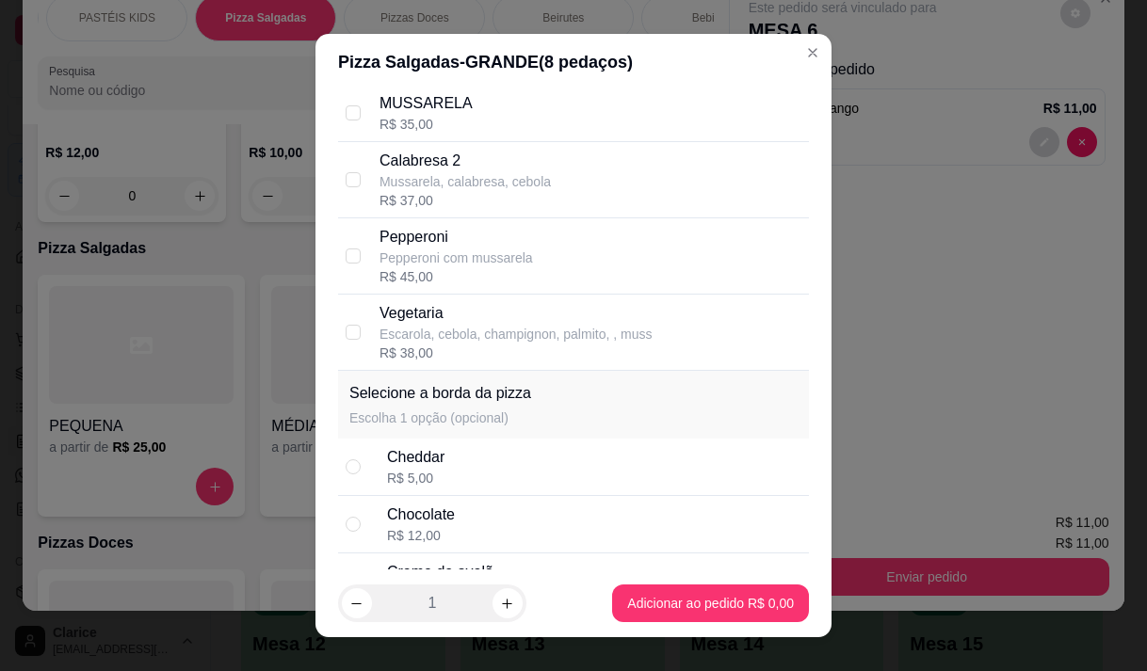
click at [548, 344] on p "Escarola, cebola, champignon, palmito, , muss" at bounding box center [515, 334] width 272 height 19
checkbox input "true"
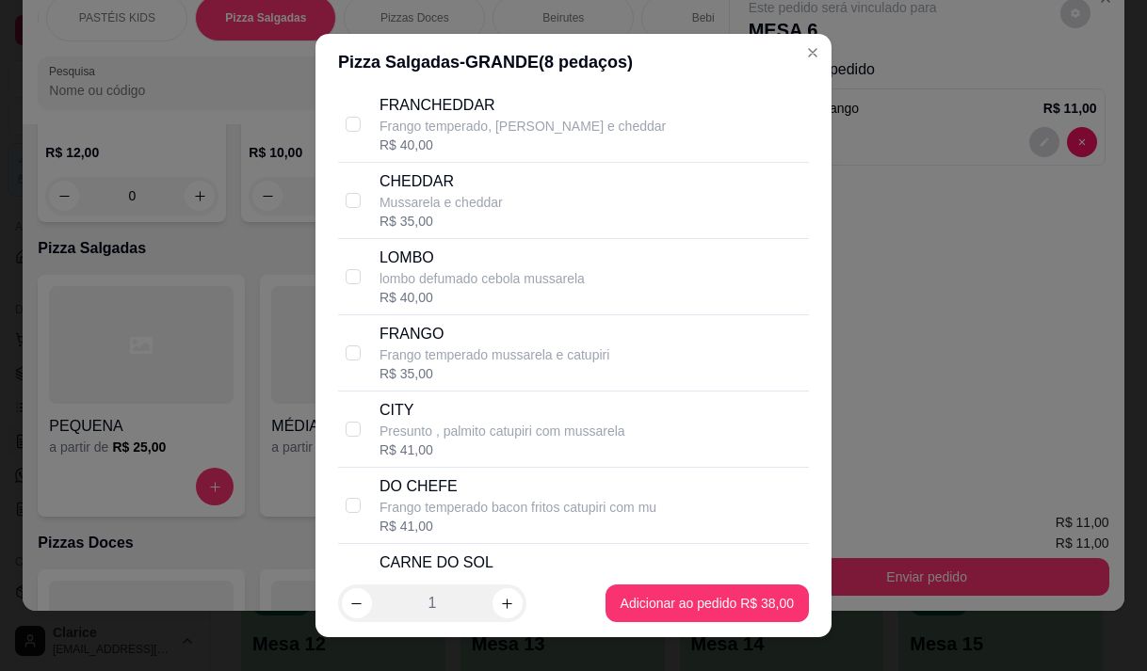
scroll to position [753, 0]
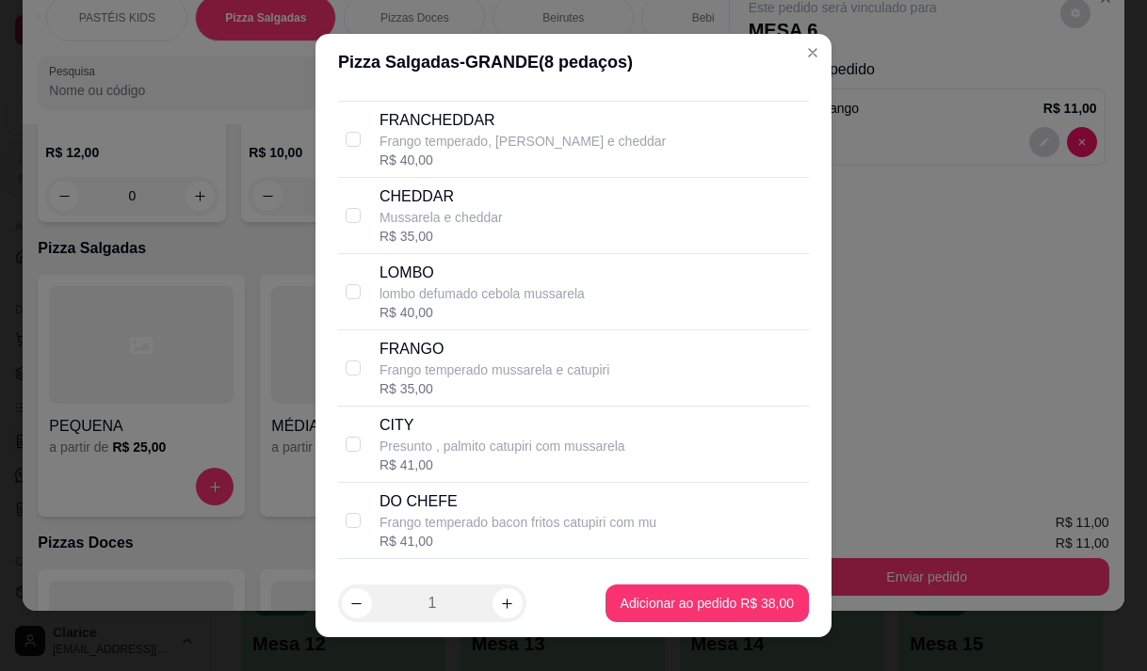
click at [529, 379] on p "Frango temperado mussarela e catupiri" at bounding box center [494, 370] width 230 height 19
checkbox input "true"
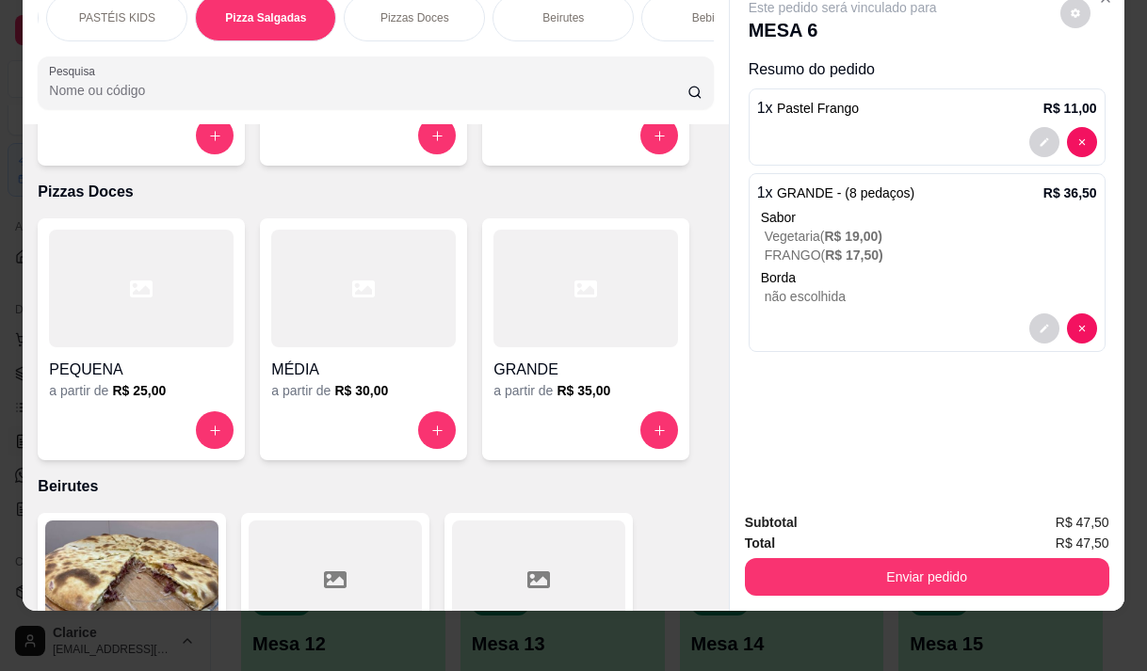
scroll to position [14938, 0]
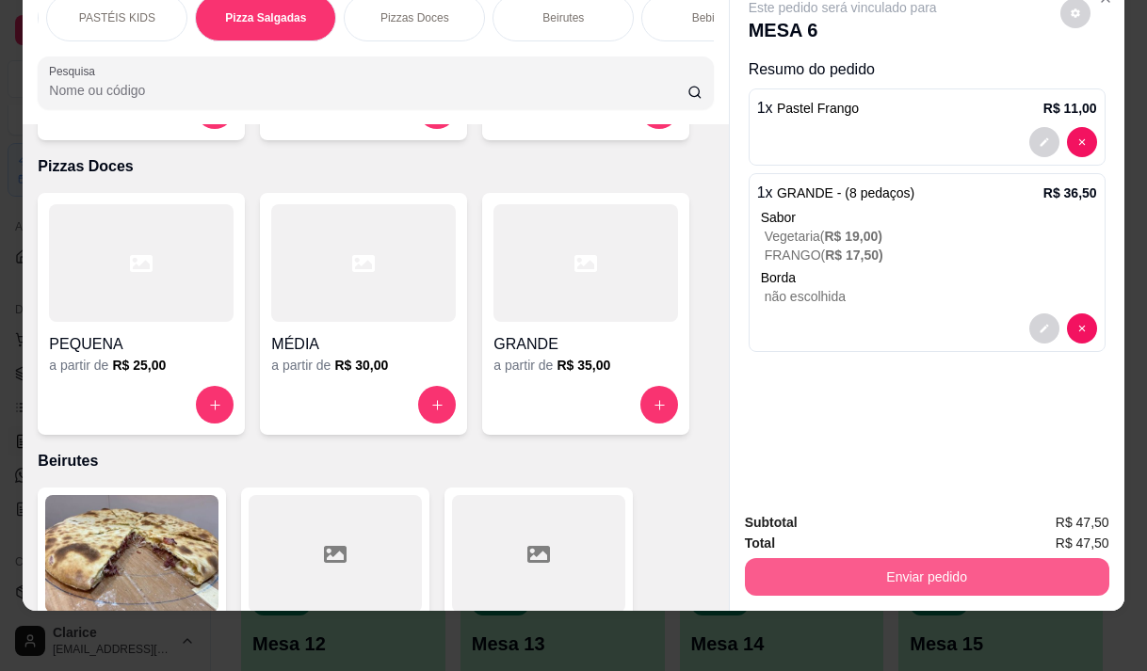
click at [778, 558] on button "Enviar pedido" at bounding box center [927, 577] width 364 height 38
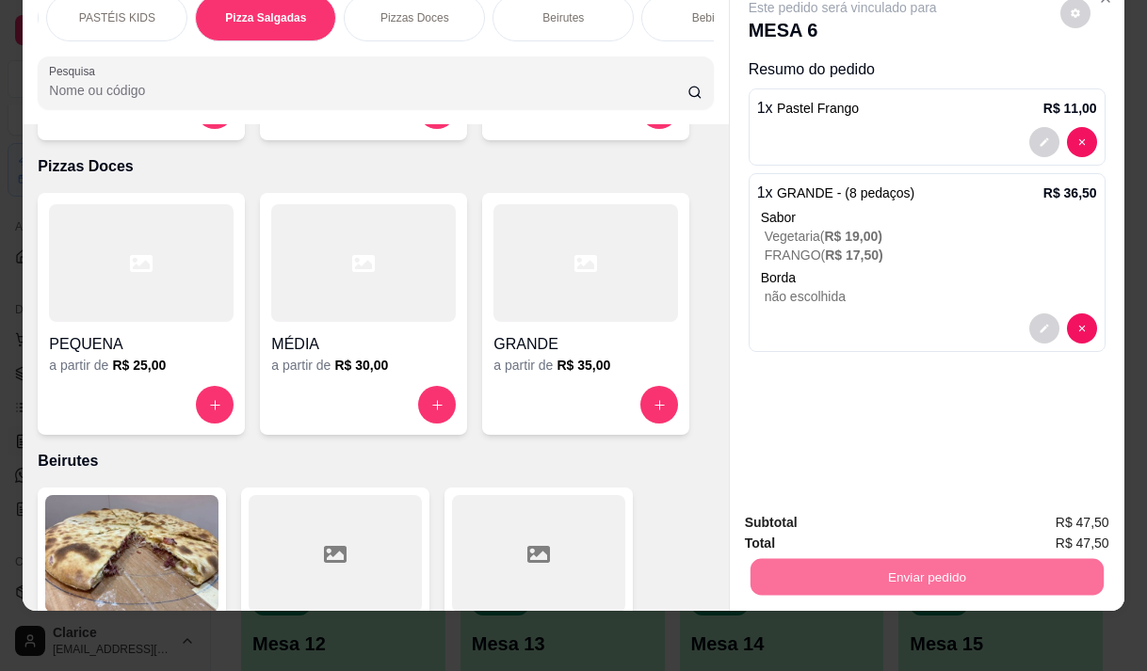
click at [799, 518] on button "Não registrar e enviar pedido" at bounding box center [864, 517] width 196 height 36
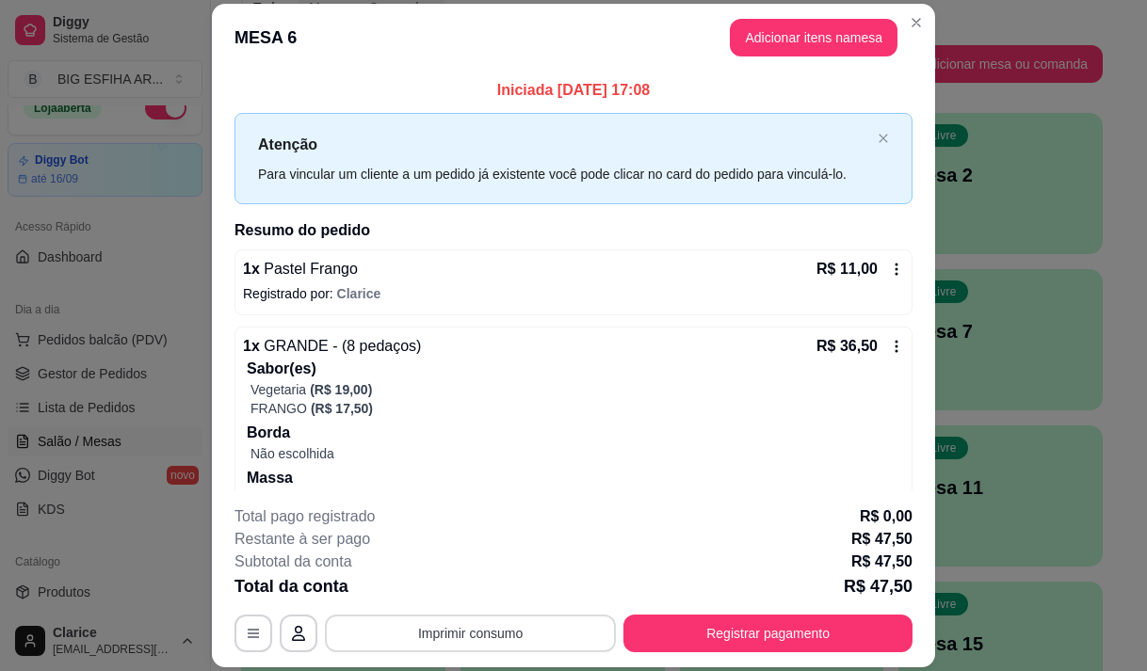
click at [488, 641] on button "Imprimir consumo" at bounding box center [470, 634] width 291 height 38
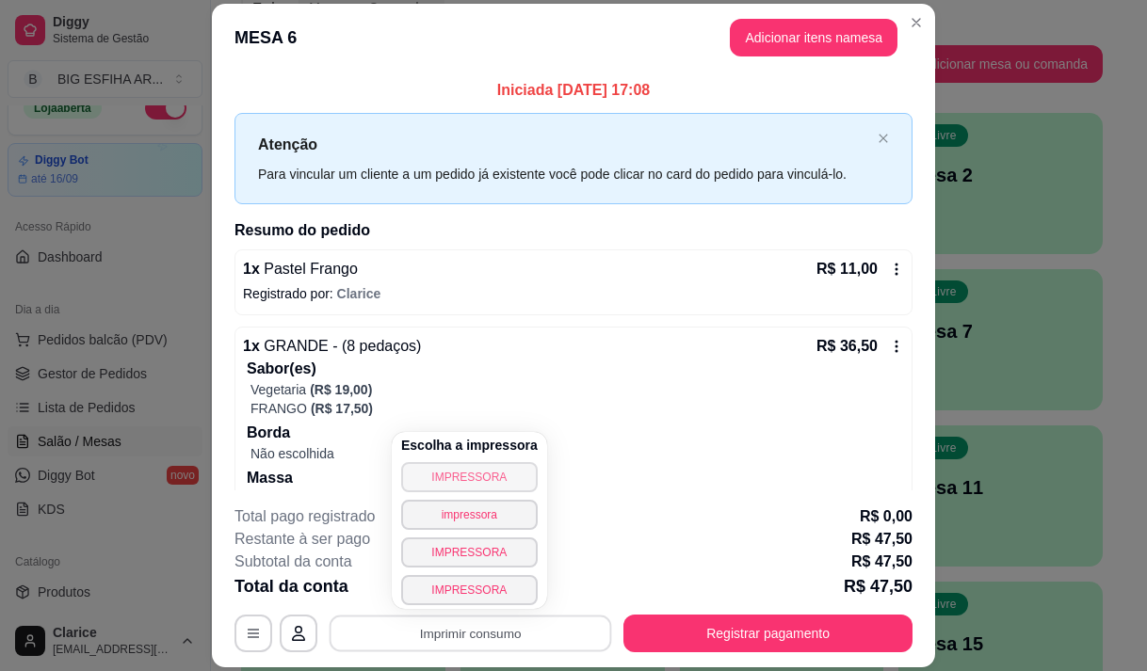
click at [463, 482] on button "IMPRESSORA" at bounding box center [469, 477] width 136 height 30
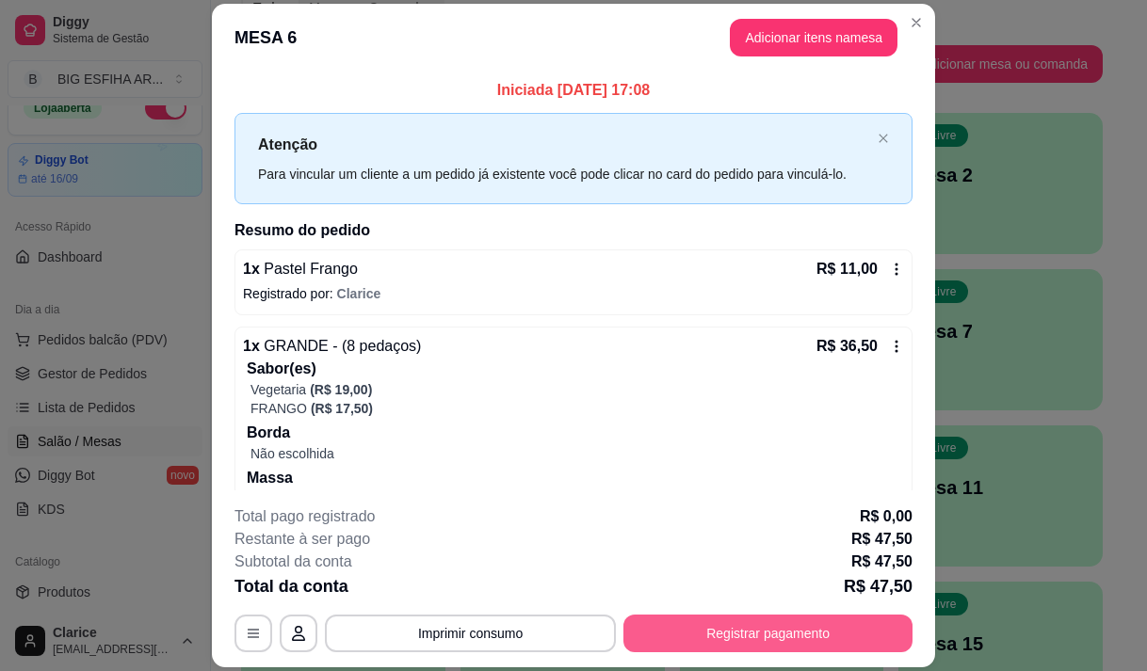
click at [771, 627] on button "Registrar pagamento" at bounding box center [767, 634] width 289 height 38
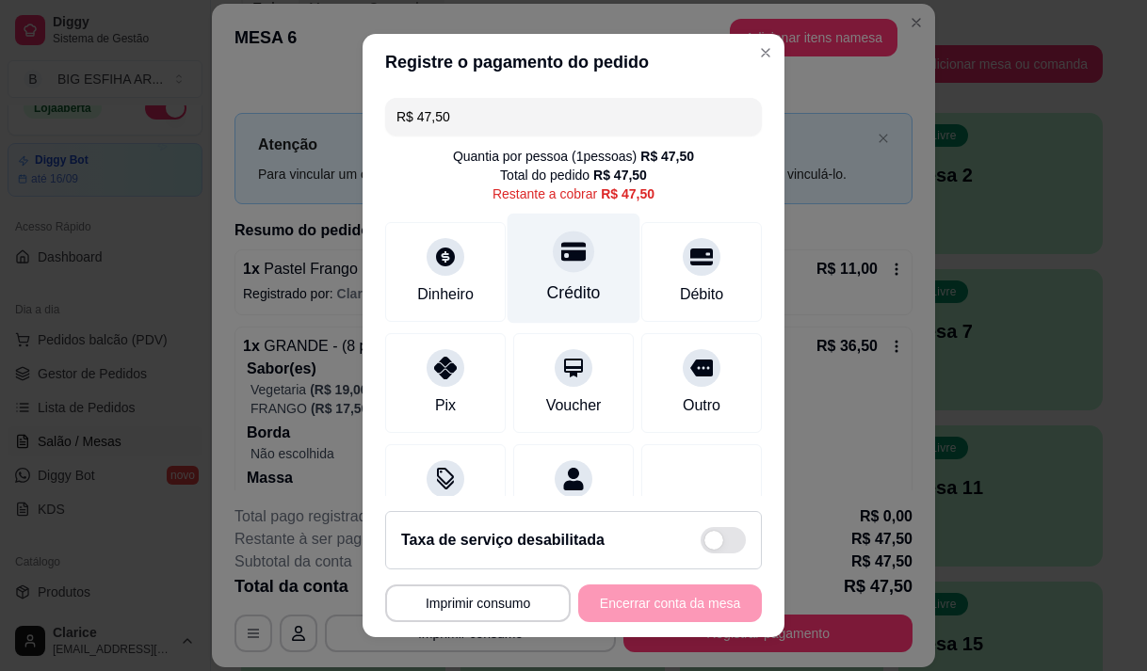
click at [572, 267] on div "Crédito" at bounding box center [573, 268] width 133 height 110
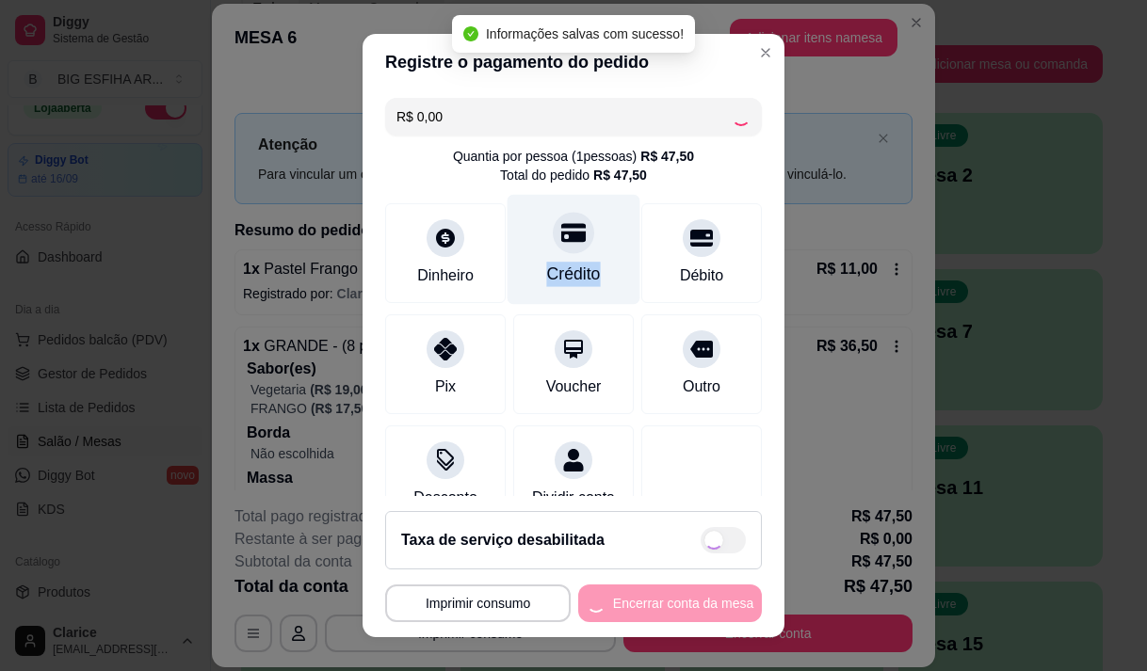
type input "R$ 0,00"
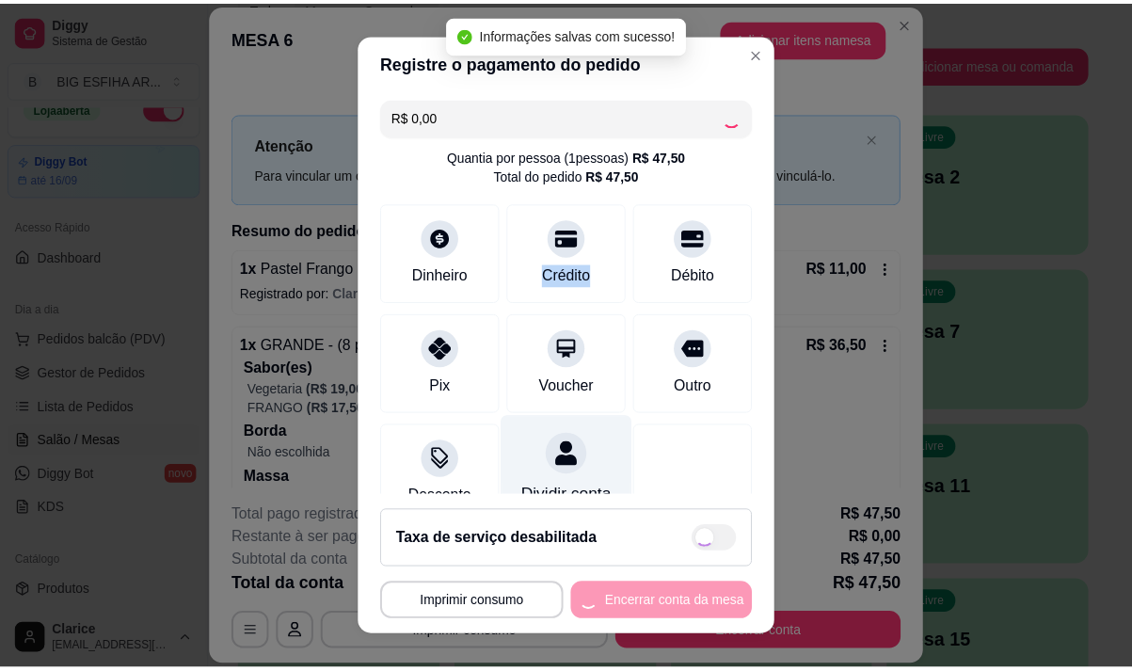
scroll to position [156, 0]
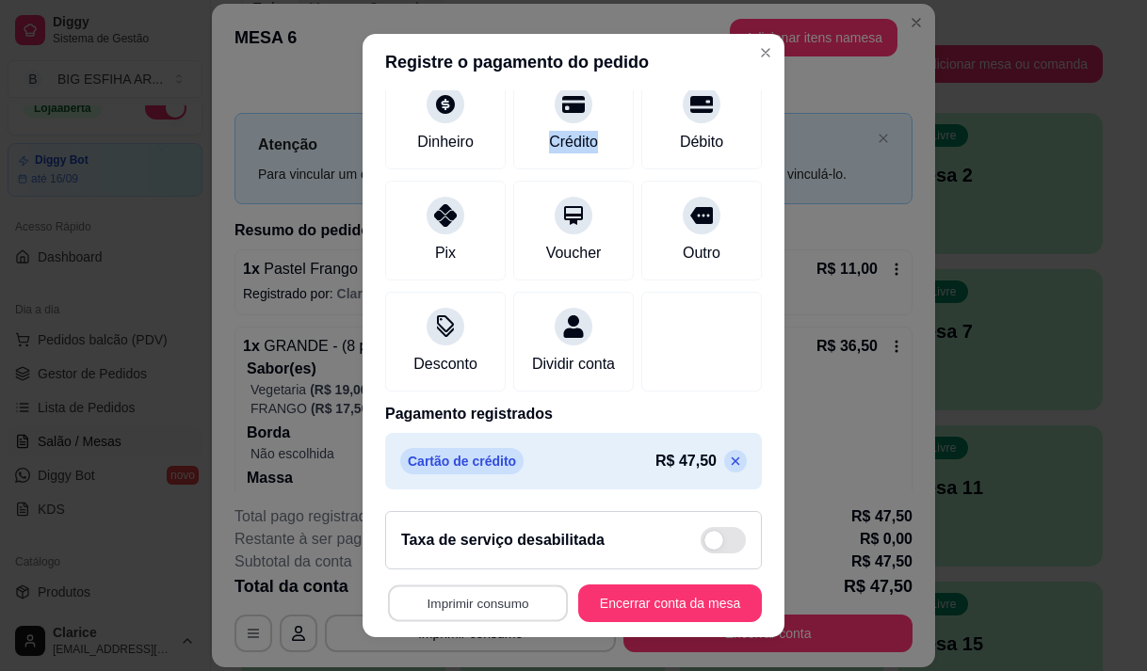
click at [455, 605] on button "Imprimir consumo" at bounding box center [478, 604] width 180 height 37
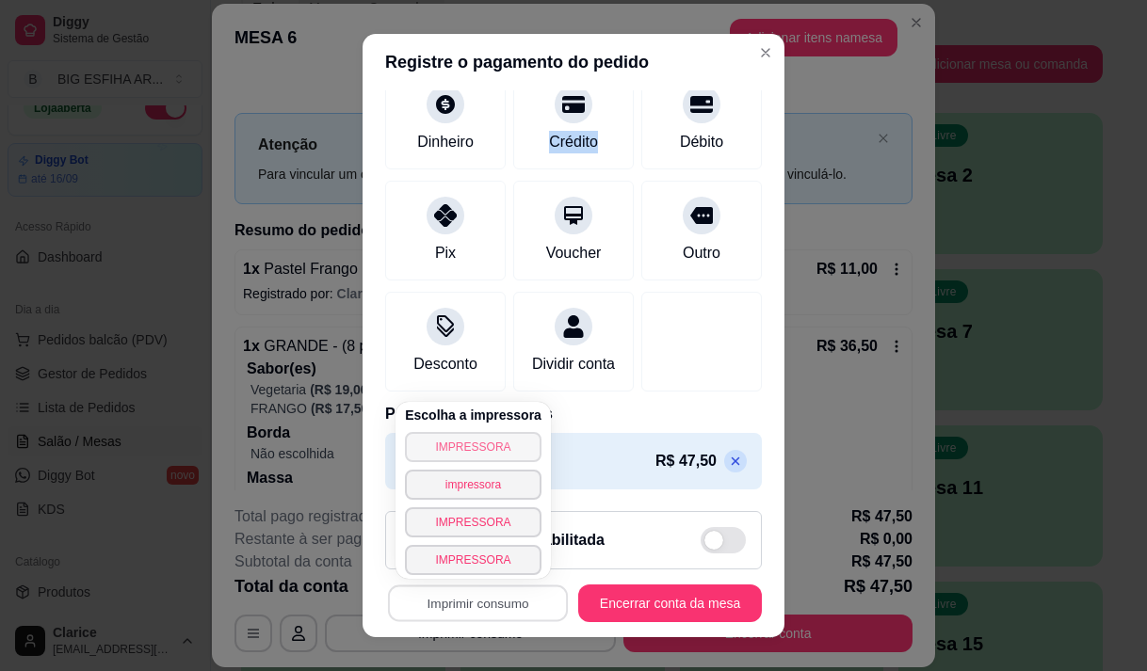
click at [492, 441] on button "IMPRESSORA" at bounding box center [473, 447] width 136 height 30
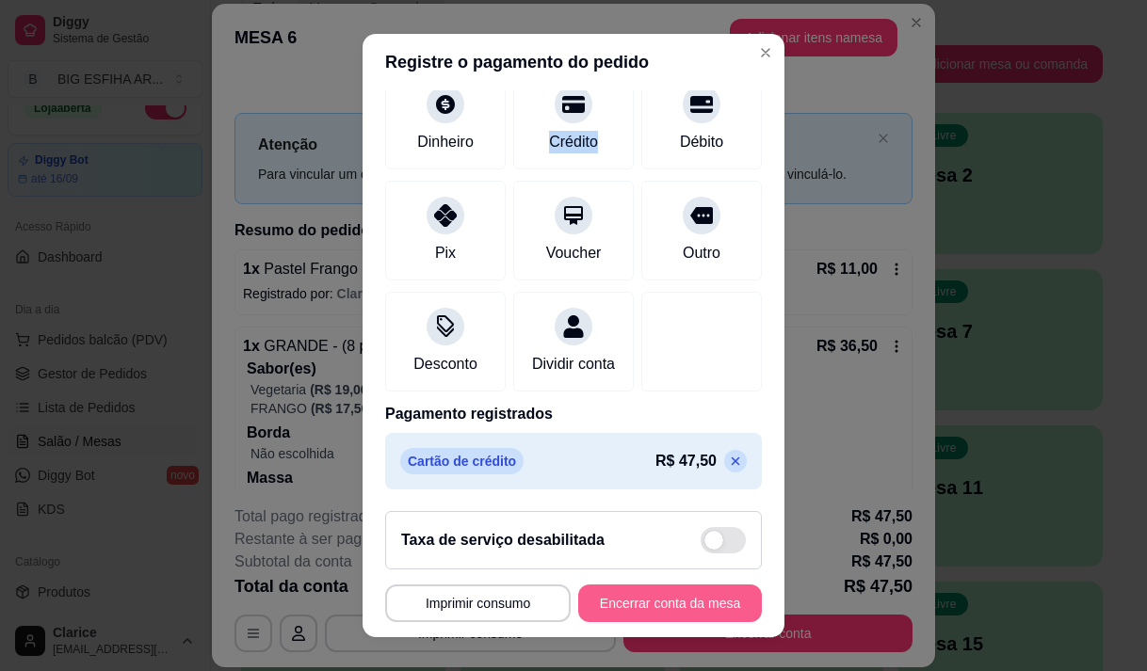
click at [620, 603] on button "Encerrar conta da mesa" at bounding box center [670, 604] width 184 height 38
